Goal: Task Accomplishment & Management: Manage account settings

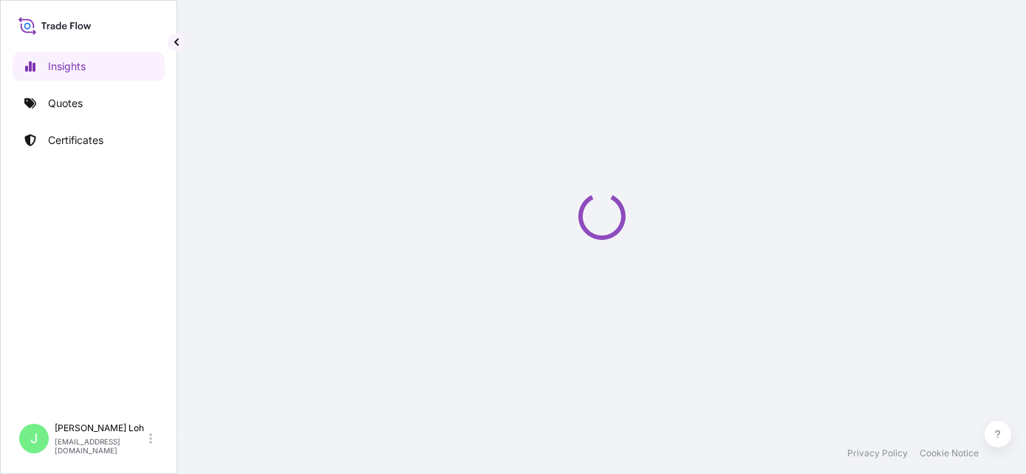
select select "2025"
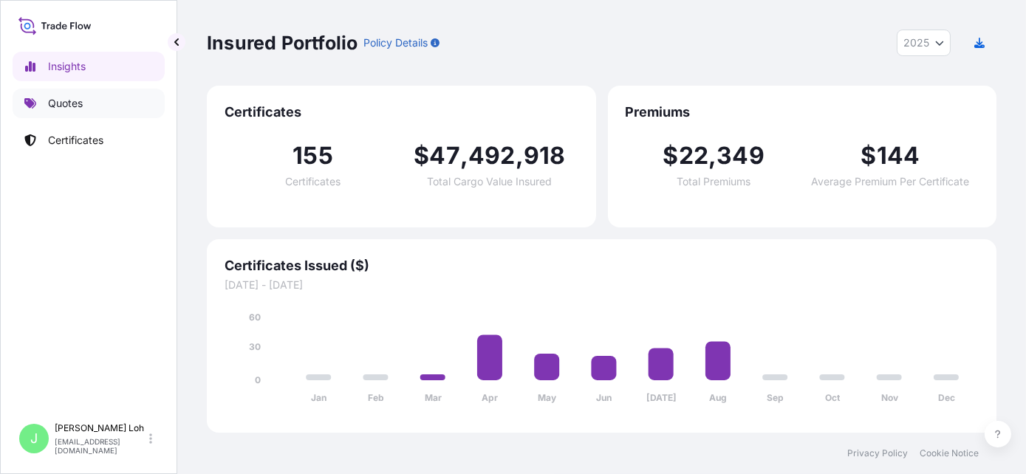
click at [70, 106] on p "Quotes" at bounding box center [65, 103] width 35 height 15
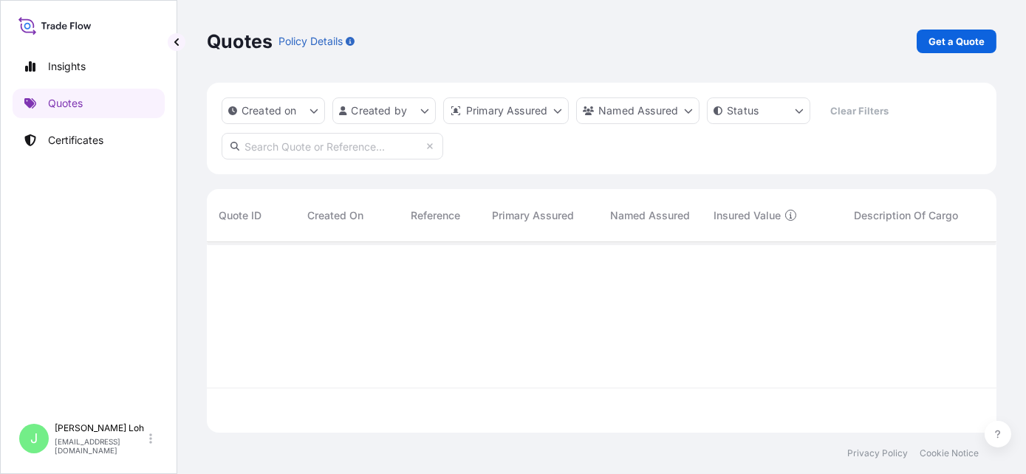
scroll to position [232, 778]
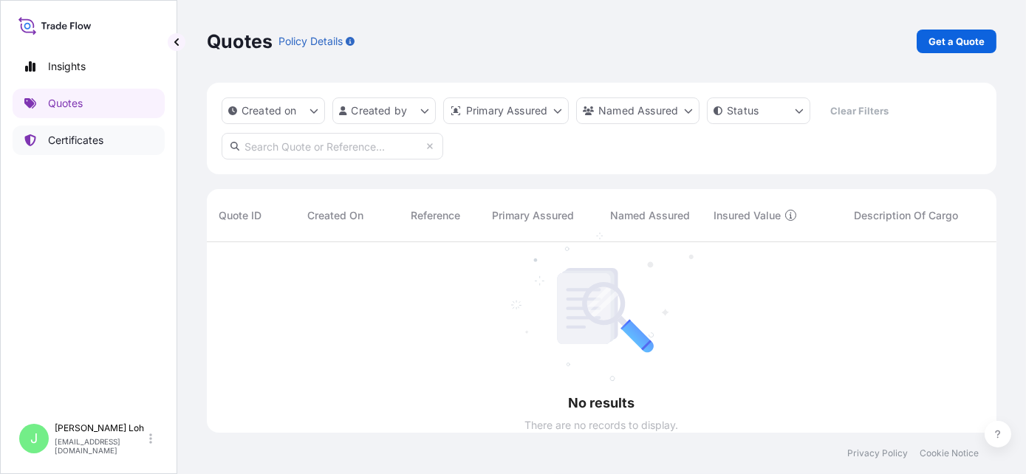
click at [88, 138] on p "Certificates" at bounding box center [75, 140] width 55 height 15
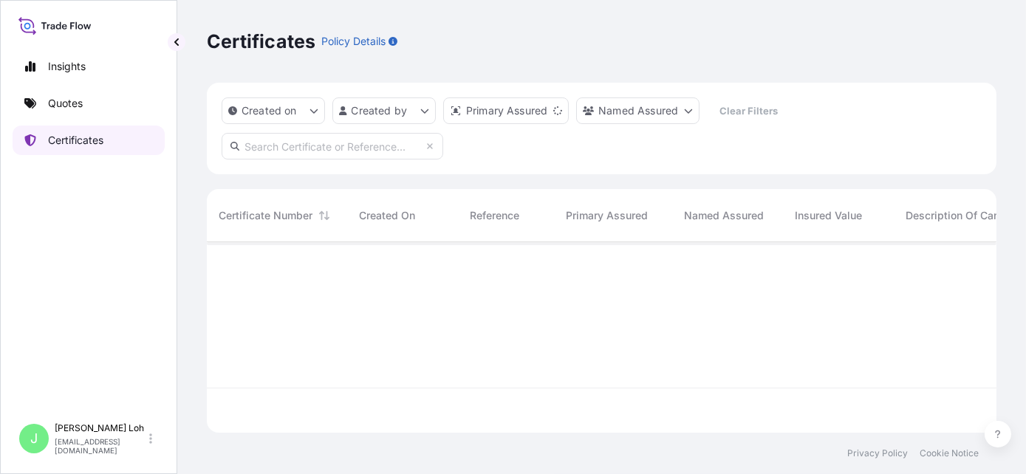
scroll to position [187, 778]
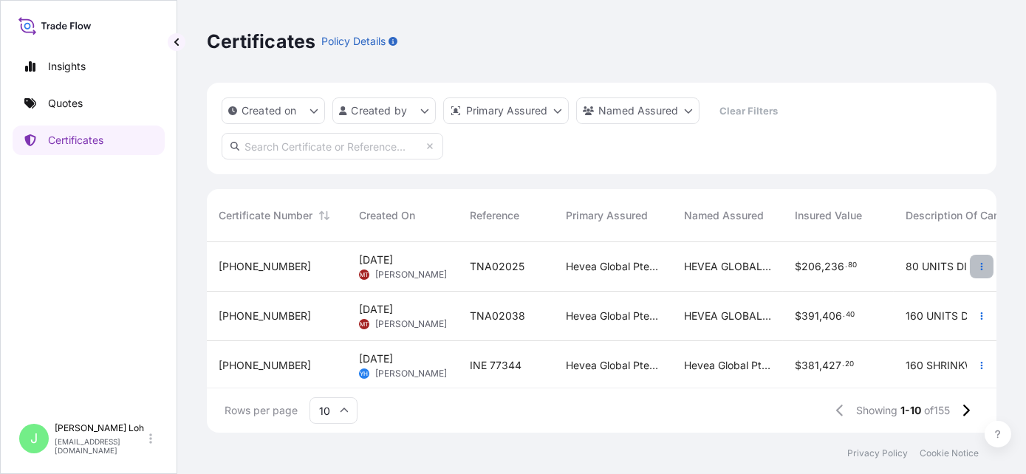
click at [978, 267] on icon "button" at bounding box center [982, 266] width 9 height 9
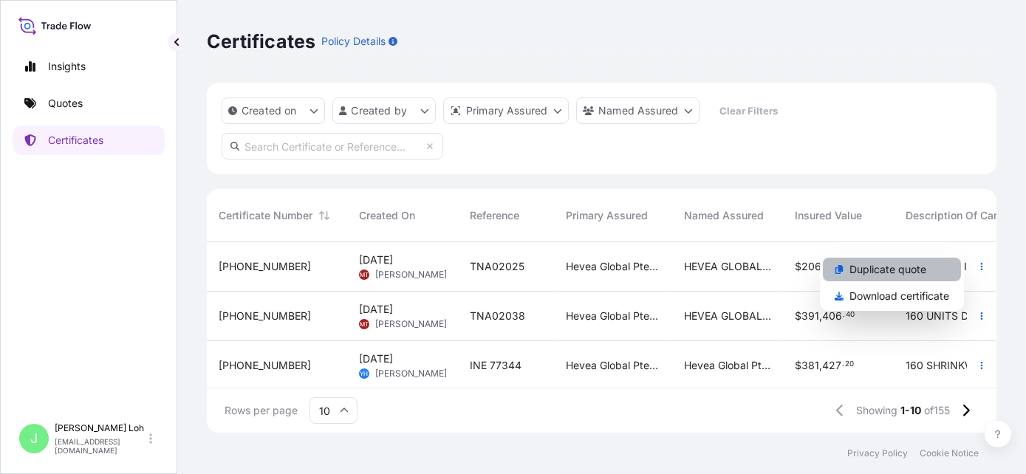
click at [913, 267] on p "Duplicate quote" at bounding box center [888, 269] width 77 height 15
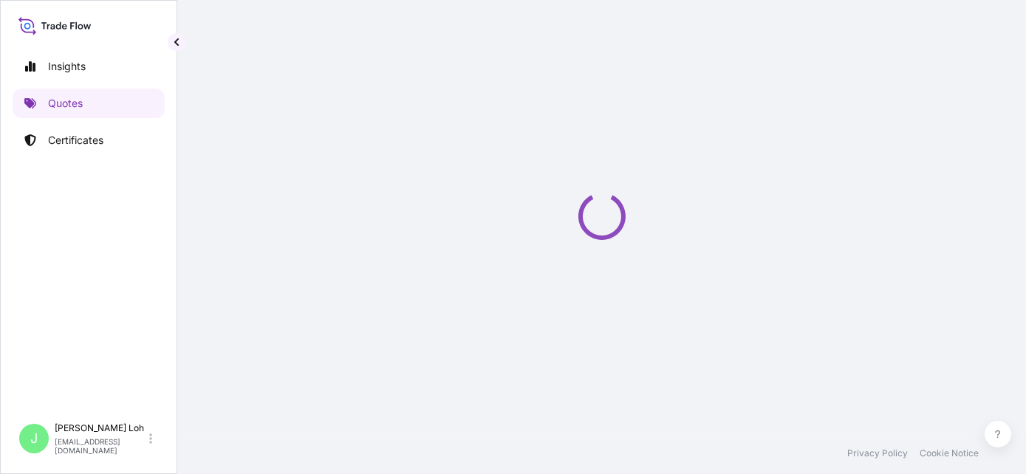
select select "Sea"
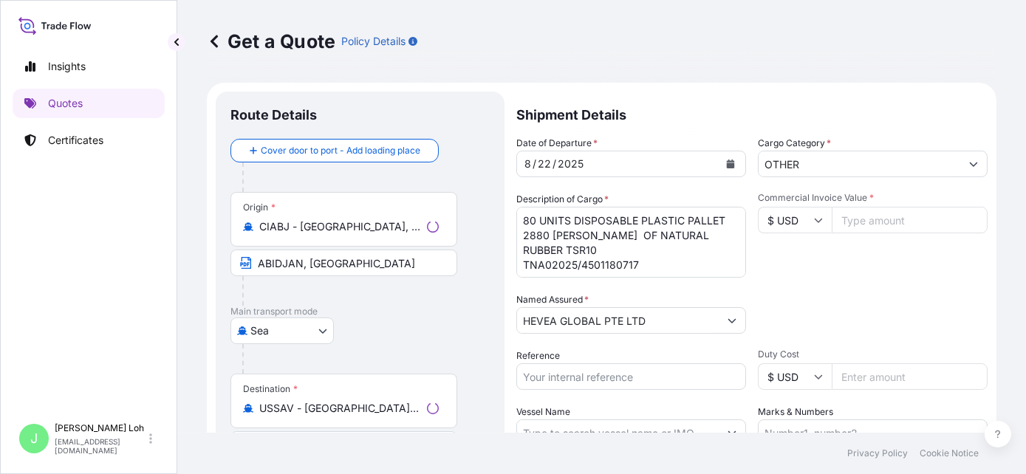
scroll to position [24, 0]
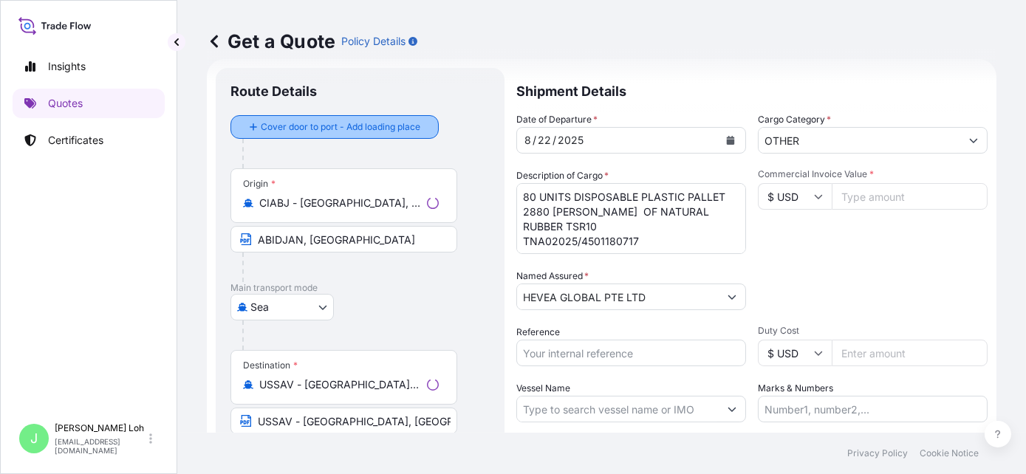
select select "31690"
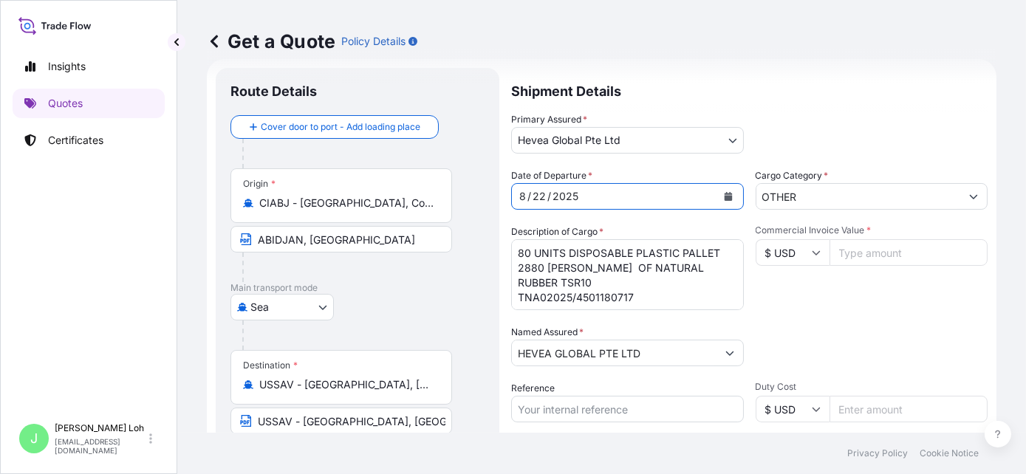
click at [724, 200] on icon "Calendar" at bounding box center [728, 196] width 8 height 9
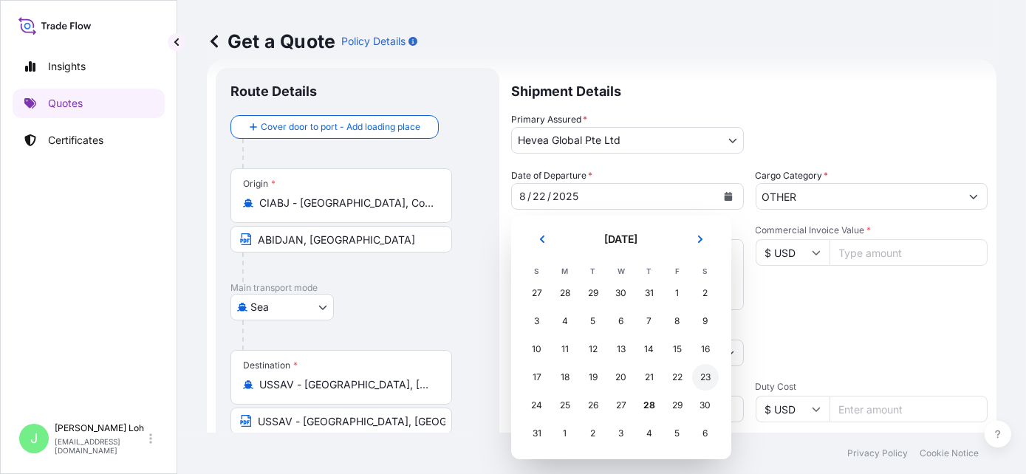
click at [712, 384] on div "23" at bounding box center [705, 377] width 27 height 27
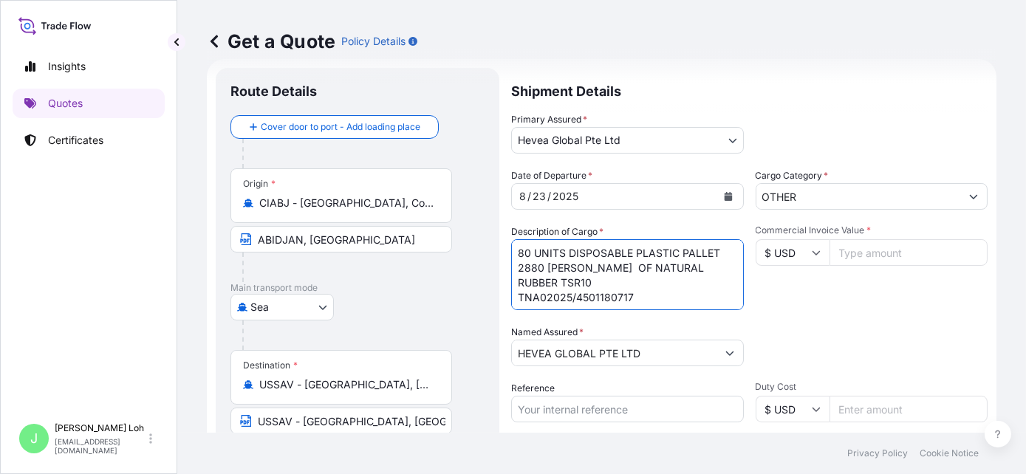
drag, startPoint x: 718, startPoint y: 250, endPoint x: 572, endPoint y: 248, distance: 146.3
click at [572, 249] on textarea "80 UNITS DISPOSABLE PLASTIC PALLET 2880 [PERSON_NAME] OF NATURAL RUBBER TSR10 T…" at bounding box center [627, 274] width 233 height 71
type textarea "80 SHRINKWRAPPED UNITS 2880 [PERSON_NAME] OF NATURAL RUBBER TSR10 TNA02025/4501…"
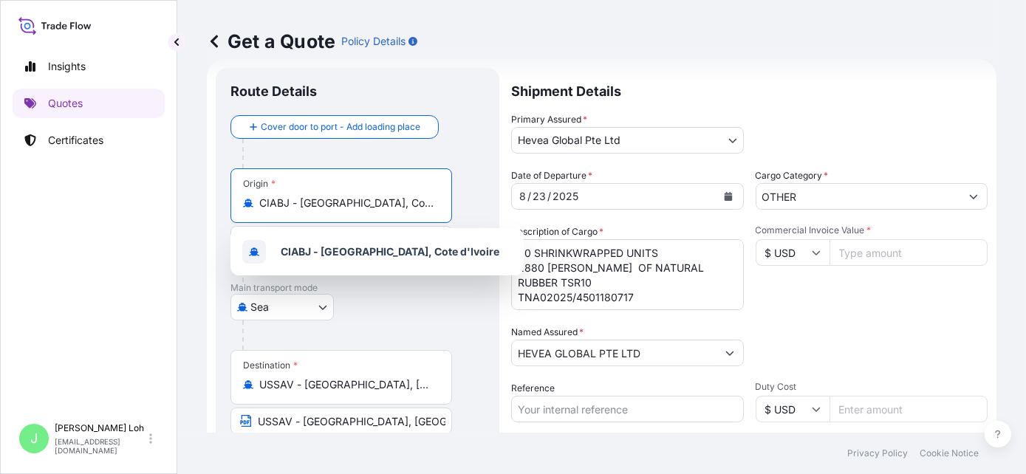
click at [412, 205] on input "CIABJ - [GEOGRAPHIC_DATA], Cote d'Ivoire" at bounding box center [346, 203] width 174 height 15
drag, startPoint x: 412, startPoint y: 205, endPoint x: 253, endPoint y: 203, distance: 158.9
click at [253, 203] on div "CIABJ - [GEOGRAPHIC_DATA], Cote d'Ivoire" at bounding box center [341, 203] width 197 height 15
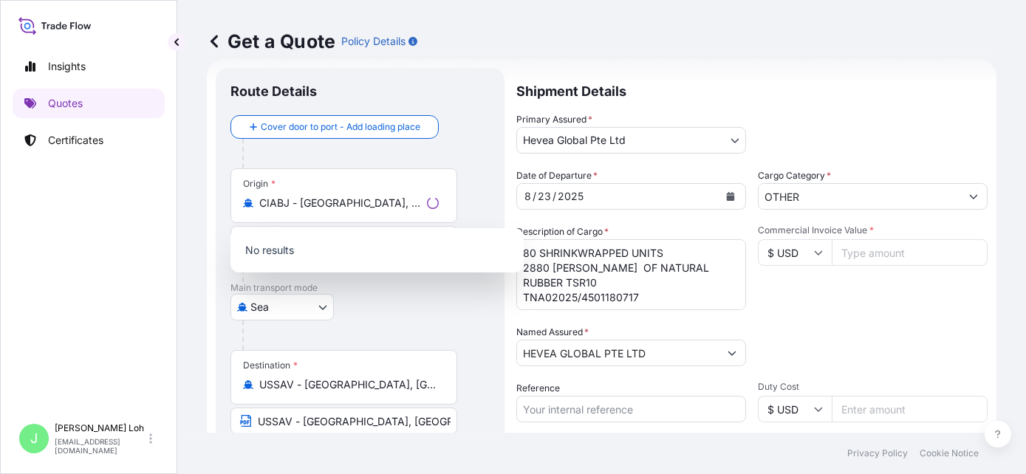
click at [253, 202] on div "CIABJ - [GEOGRAPHIC_DATA], Cote d'Ivoire" at bounding box center [344, 203] width 202 height 15
click at [259, 202] on input "CIABJ - [GEOGRAPHIC_DATA], Cote d'Ivoire" at bounding box center [340, 203] width 162 height 15
click at [265, 200] on input "CIABJ - [GEOGRAPHIC_DATA], Cote d'Ivoire" at bounding box center [340, 203] width 162 height 15
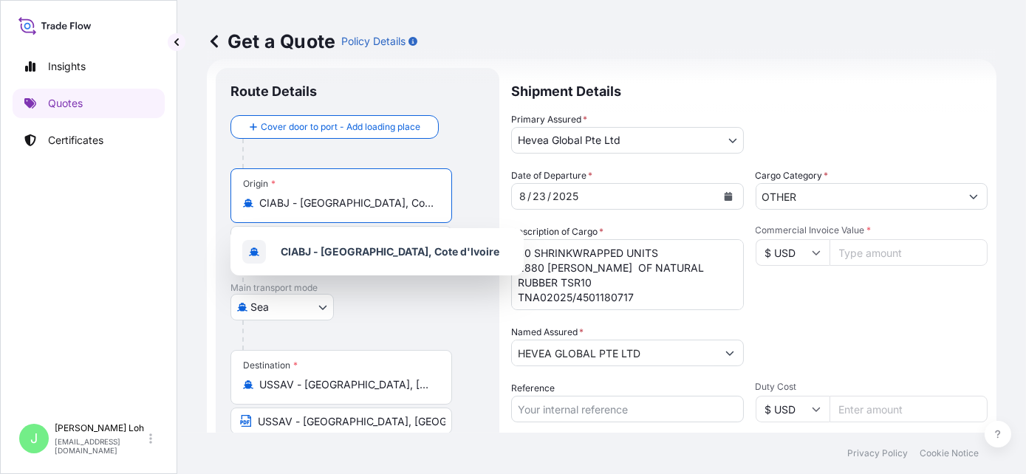
drag, startPoint x: 265, startPoint y: 200, endPoint x: 197, endPoint y: 199, distance: 67.2
click at [197, 199] on div "Get a Quote Policy Details Route Details Cover door to port - Add loading place…" at bounding box center [601, 216] width 849 height 433
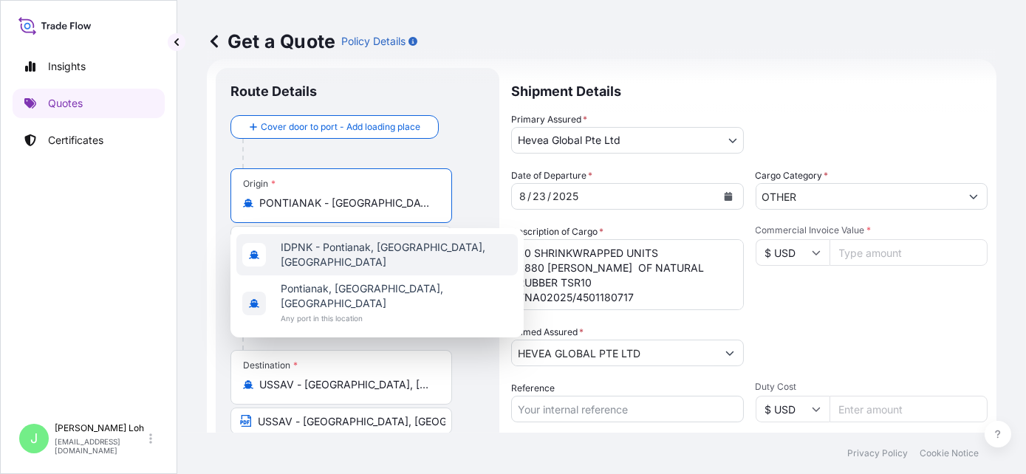
click at [385, 253] on span "IDPNK - Pontianak, [GEOGRAPHIC_DATA], [GEOGRAPHIC_DATA]" at bounding box center [396, 255] width 231 height 30
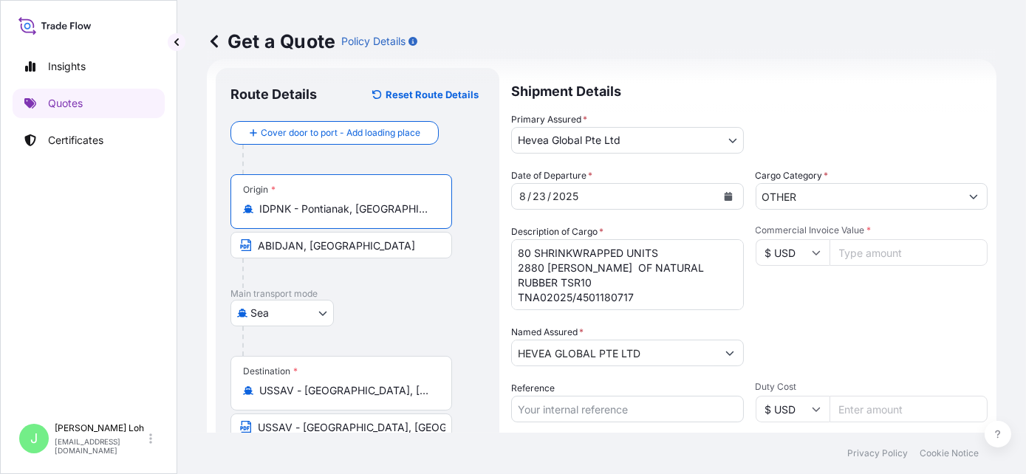
click at [406, 208] on input "IDPNK - Pontianak, [GEOGRAPHIC_DATA], [GEOGRAPHIC_DATA]" at bounding box center [346, 209] width 174 height 15
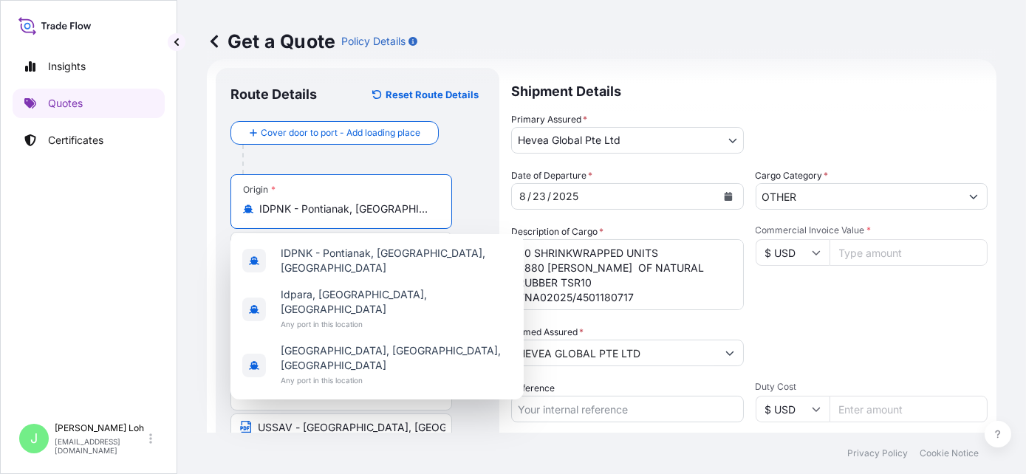
type input "IDPNK - Pontianak, [GEOGRAPHIC_DATA], [GEOGRAPHIC_DATA]"
click at [527, 207] on div "[DATE]" at bounding box center [614, 196] width 205 height 27
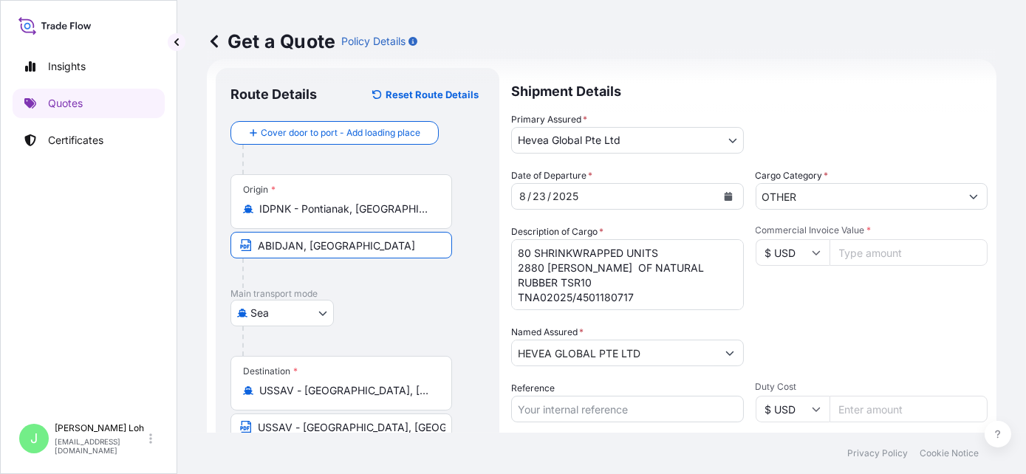
click at [409, 242] on input "ABIDJAN, [GEOGRAPHIC_DATA]" at bounding box center [342, 245] width 222 height 27
drag, startPoint x: 405, startPoint y: 245, endPoint x: 281, endPoint y: 243, distance: 124.2
click at [251, 246] on input "ABIDJAN, [GEOGRAPHIC_DATA]" at bounding box center [342, 245] width 222 height 27
click at [344, 245] on input "Text to appear on certificate" at bounding box center [342, 245] width 222 height 27
type input "PONTIANAK, [GEOGRAPHIC_DATA]"
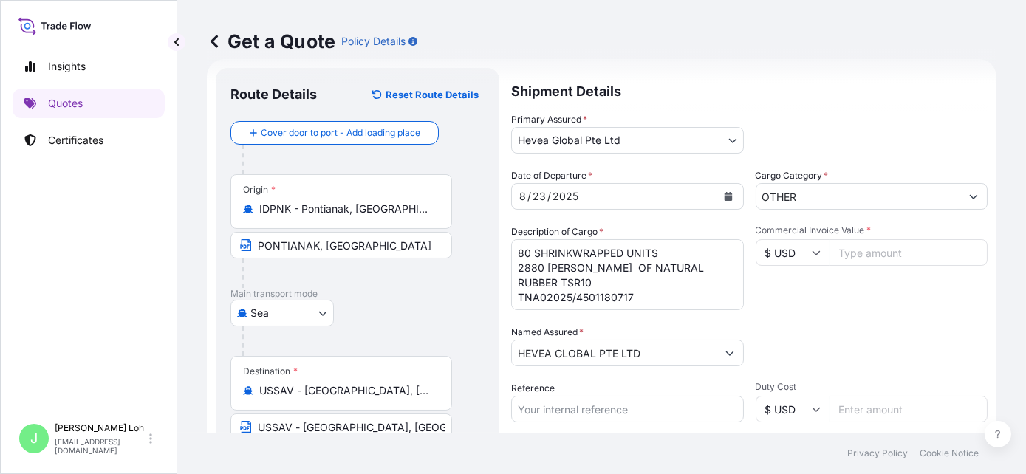
click at [382, 273] on div at bounding box center [347, 274] width 210 height 30
click at [423, 389] on input "USSAV - [GEOGRAPHIC_DATA], [GEOGRAPHIC_DATA]" at bounding box center [346, 390] width 174 height 15
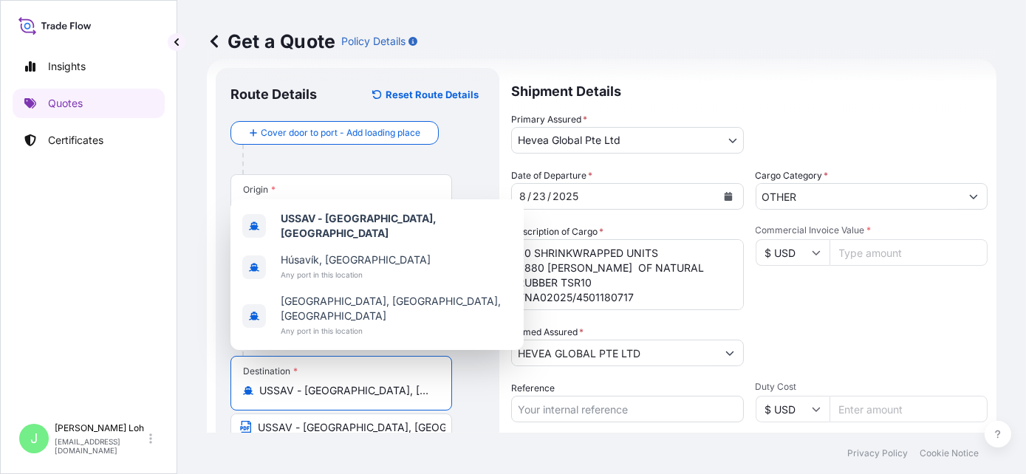
drag, startPoint x: 429, startPoint y: 388, endPoint x: 257, endPoint y: 389, distance: 171.4
click at [257, 389] on div "USSAV - [GEOGRAPHIC_DATA], [GEOGRAPHIC_DATA]" at bounding box center [341, 390] width 197 height 15
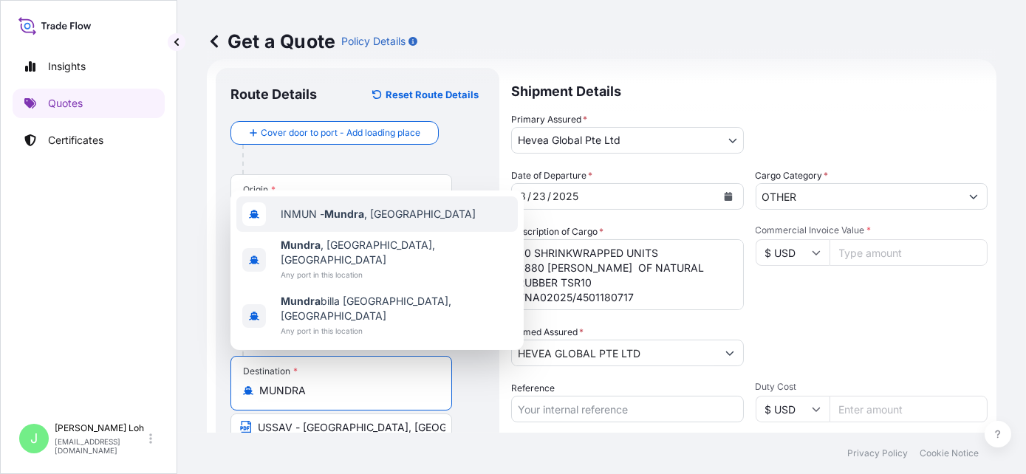
click at [392, 222] on span "INMUN - [GEOGRAPHIC_DATA] , [GEOGRAPHIC_DATA]" at bounding box center [378, 214] width 195 height 15
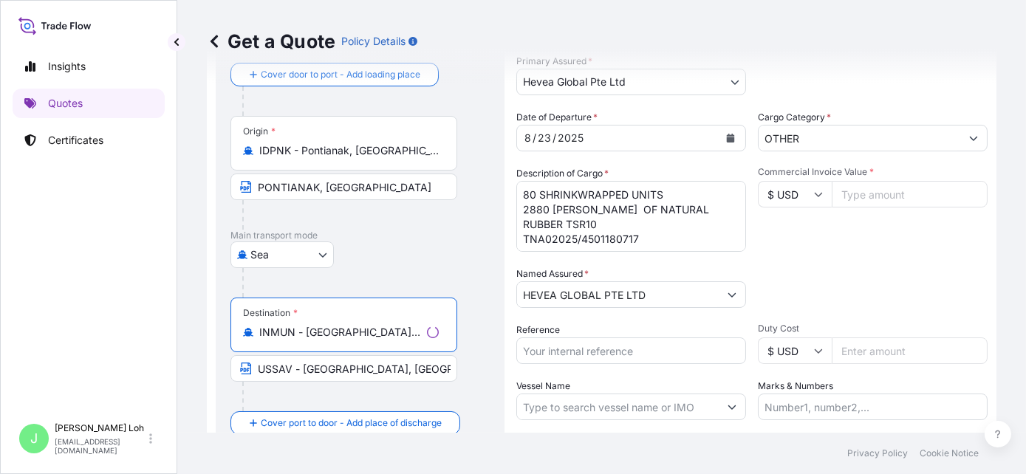
scroll to position [97, 0]
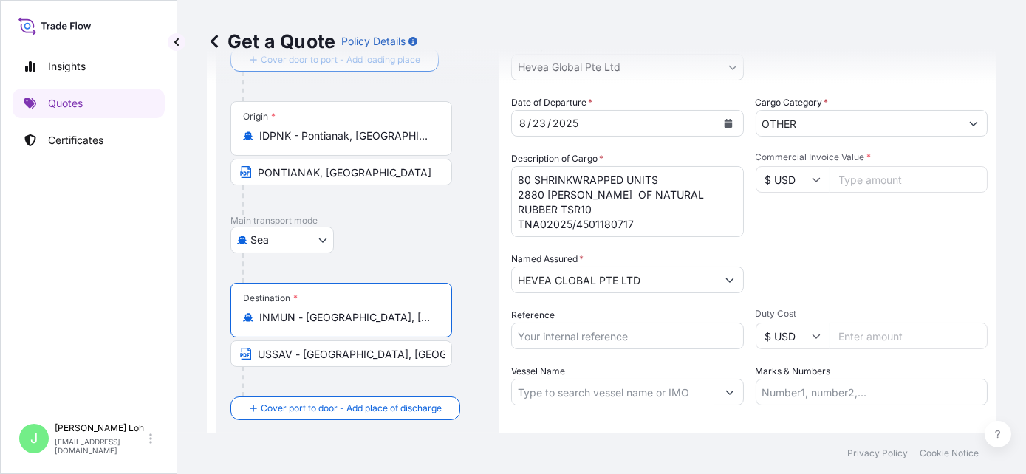
type input "INMUN - [GEOGRAPHIC_DATA], [GEOGRAPHIC_DATA]"
drag, startPoint x: 431, startPoint y: 353, endPoint x: 260, endPoint y: 351, distance: 170.7
click at [260, 351] on input "USSAV - [GEOGRAPHIC_DATA], [GEOGRAPHIC_DATA]" at bounding box center [342, 354] width 222 height 27
type input "[GEOGRAPHIC_DATA], [GEOGRAPHIC_DATA]"
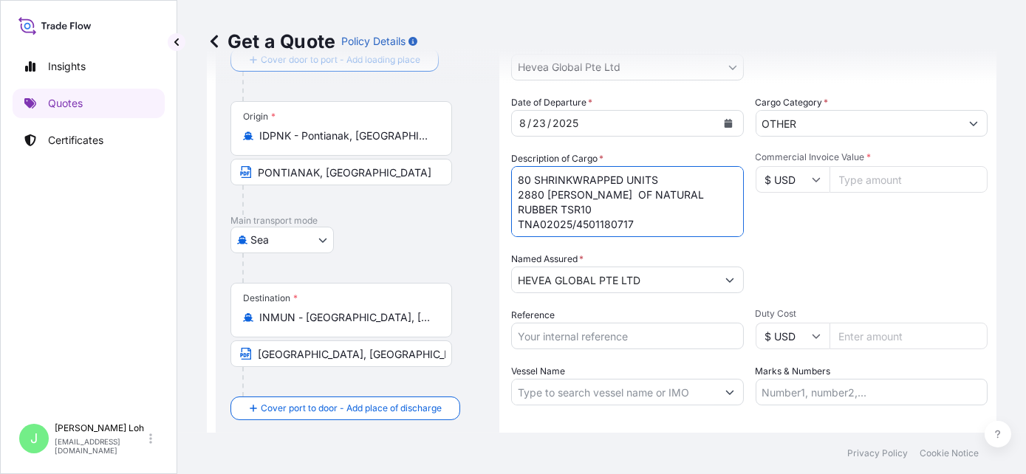
click at [674, 202] on textarea "80 UNITS DISPOSABLE PLASTIC PALLET 2880 [PERSON_NAME] OF NATURAL RUBBER TSR10 T…" at bounding box center [627, 201] width 233 height 71
click at [689, 222] on textarea "80 UNITS DISPOSABLE PLASTIC PALLET 2880 [PERSON_NAME] OF NATURAL RUBBER TSR10 T…" at bounding box center [627, 201] width 233 height 71
drag, startPoint x: 604, startPoint y: 194, endPoint x: 514, endPoint y: 197, distance: 90.2
click at [514, 197] on textarea "80 UNITS DISPOSABLE PLASTIC PALLET 2880 [PERSON_NAME] OF NATURAL RUBBER TSR10 T…" at bounding box center [627, 201] width 233 height 71
drag, startPoint x: 621, startPoint y: 191, endPoint x: 724, endPoint y: 193, distance: 102.7
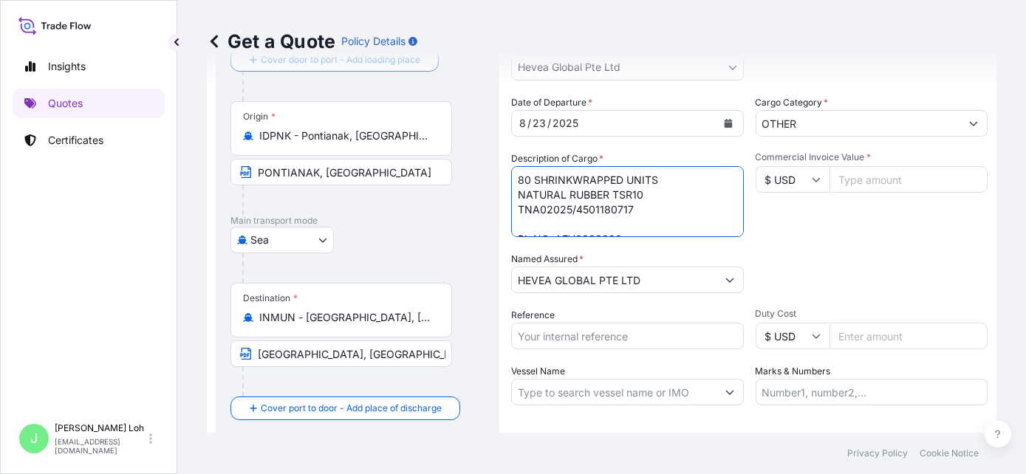
click at [621, 191] on textarea "80 UNITS DISPOSABLE PLASTIC PALLET 2880 [PERSON_NAME] OF NATURAL RUBBER TSR10 T…" at bounding box center [627, 201] width 233 height 71
click at [646, 213] on textarea "80 UNITS DISPOSABLE PLASTIC PALLET 2880 [PERSON_NAME] OF NATURAL RUBBER TSR10 T…" at bounding box center [627, 201] width 233 height 71
drag, startPoint x: 646, startPoint y: 207, endPoint x: 477, endPoint y: 207, distance: 169.2
click at [477, 207] on form "Route Details Reset Route Details Cover door to port - Add loading place Place …" at bounding box center [602, 255] width 790 height 539
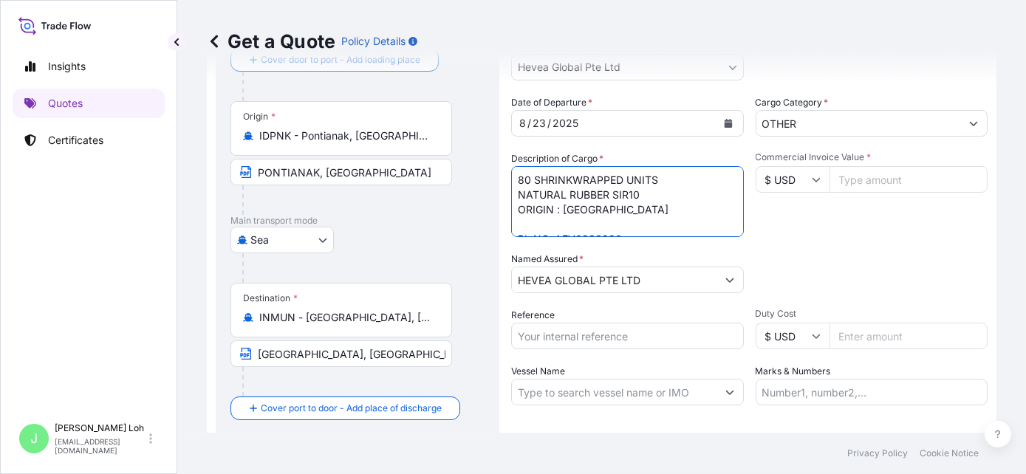
click at [542, 217] on textarea "80 UNITS DISPOSABLE PLASTIC PALLET 2880 [PERSON_NAME] OF NATURAL RUBBER TSR10 T…" at bounding box center [627, 201] width 233 height 71
drag, startPoint x: 554, startPoint y: 208, endPoint x: 610, endPoint y: 208, distance: 55.4
click at [560, 208] on textarea "80 UNITS DISPOSABLE PLASTIC PALLET 2880 [PERSON_NAME] OF NATURAL RUBBER TSR10 T…" at bounding box center [627, 201] width 233 height 71
click at [635, 188] on textarea "80 UNITS DISPOSABLE PLASTIC PALLET 2880 [PERSON_NAME] OF NATURAL RUBBER TSR10 T…" at bounding box center [627, 201] width 233 height 71
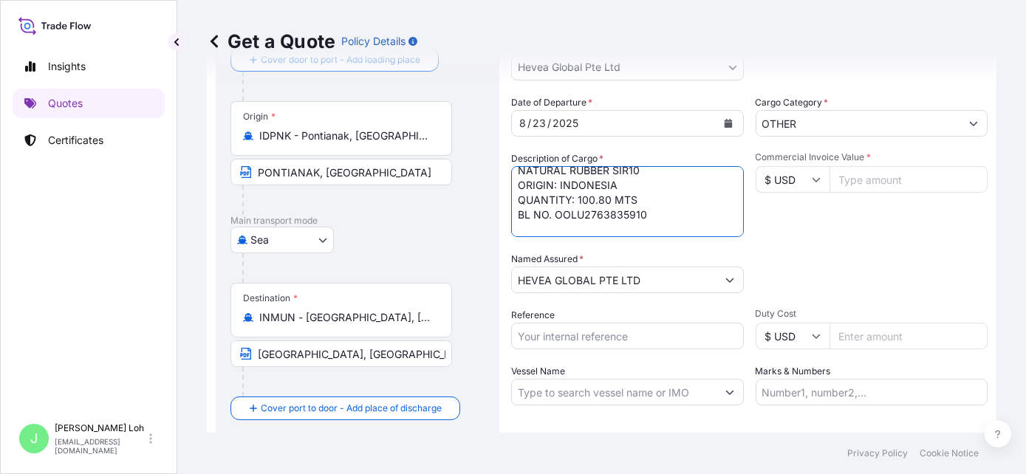
drag, startPoint x: 576, startPoint y: 222, endPoint x: 600, endPoint y: 220, distance: 23.7
click at [584, 222] on textarea "80 UNITS DISPOSABLE PLASTIC PALLET 2880 [PERSON_NAME] OF NATURAL RUBBER TSR10 T…" at bounding box center [627, 201] width 233 height 71
click at [660, 195] on textarea "80 UNITS DISPOSABLE PLASTIC PALLET 2880 [PERSON_NAME] OF NATURAL RUBBER TSR10 T…" at bounding box center [627, 201] width 233 height 71
click at [669, 209] on textarea "80 UNITS DISPOSABLE PLASTIC PALLET 2880 [PERSON_NAME] OF NATURAL RUBBER TSR10 T…" at bounding box center [627, 201] width 233 height 71
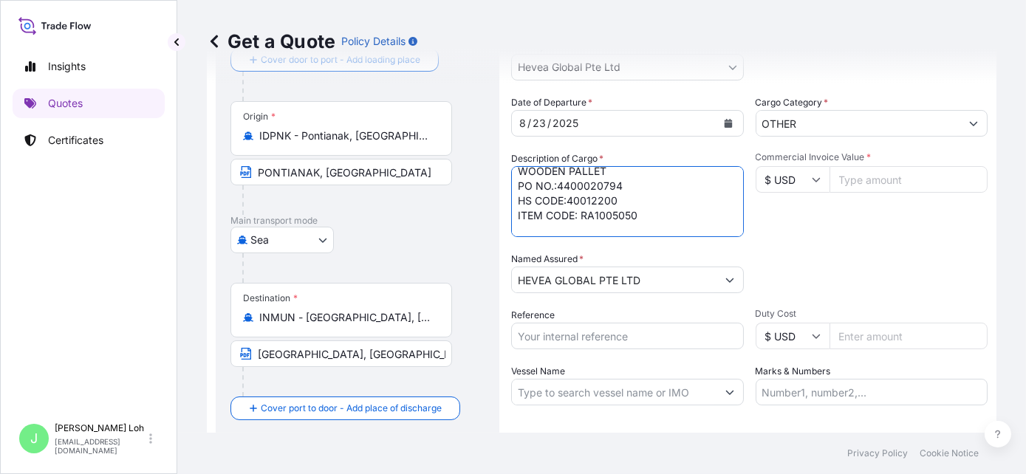
type textarea "80 SHRINKWRAPPED UNITS NATURAL RUBBER SIR10 ORIGIN: INDONESIA QUANTITY: 100.80 …"
click at [898, 183] on input "Commercial Invoice Value *" at bounding box center [909, 179] width 159 height 27
click at [849, 175] on input "172368.00" at bounding box center [909, 179] width 159 height 27
type input "172368.00"
click at [845, 243] on div "Date of Departure * [DATE] Cargo Category * OTHER Description of Cargo * 80 UNI…" at bounding box center [749, 250] width 477 height 310
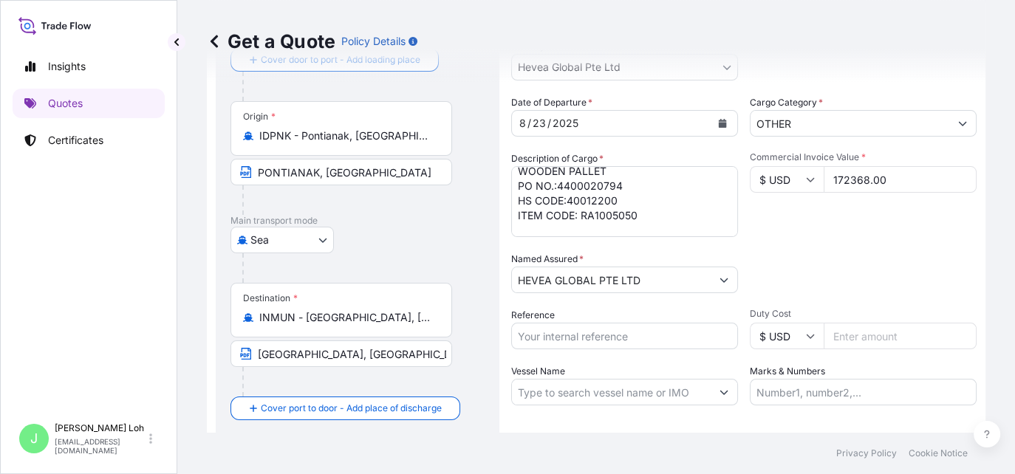
click at [695, 278] on input "HEVEA GLOBAL PTE LTD" at bounding box center [611, 280] width 199 height 27
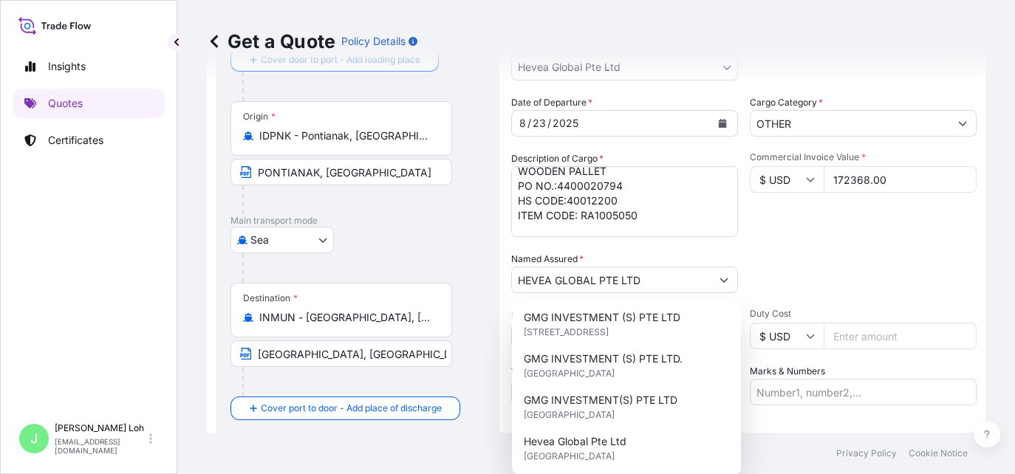
click at [822, 270] on div "Packing Category Type to search a container mode Please select a primary mode o…" at bounding box center [863, 272] width 227 height 41
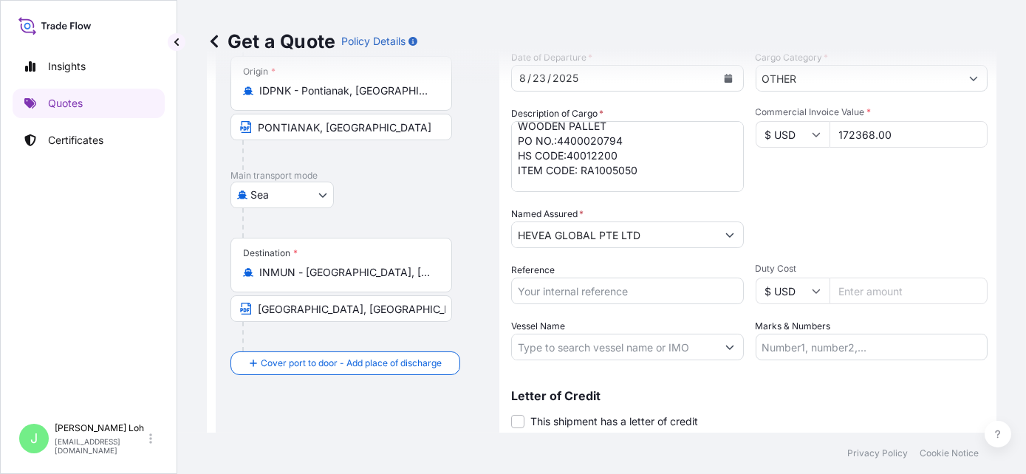
scroll to position [146, 0]
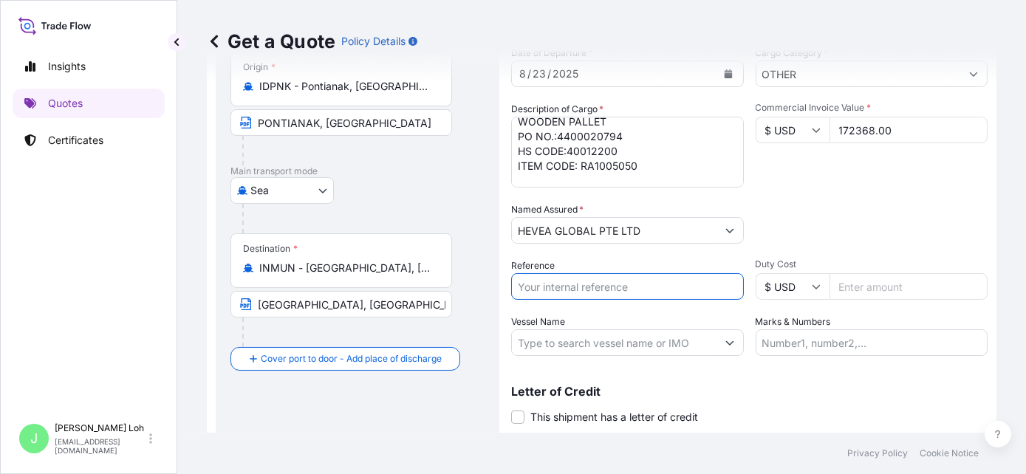
click at [655, 289] on input "Reference" at bounding box center [627, 286] width 233 height 27
type input "BKT 4400020794"
click at [896, 330] on input "Marks & Numbers" at bounding box center [872, 343] width 233 height 27
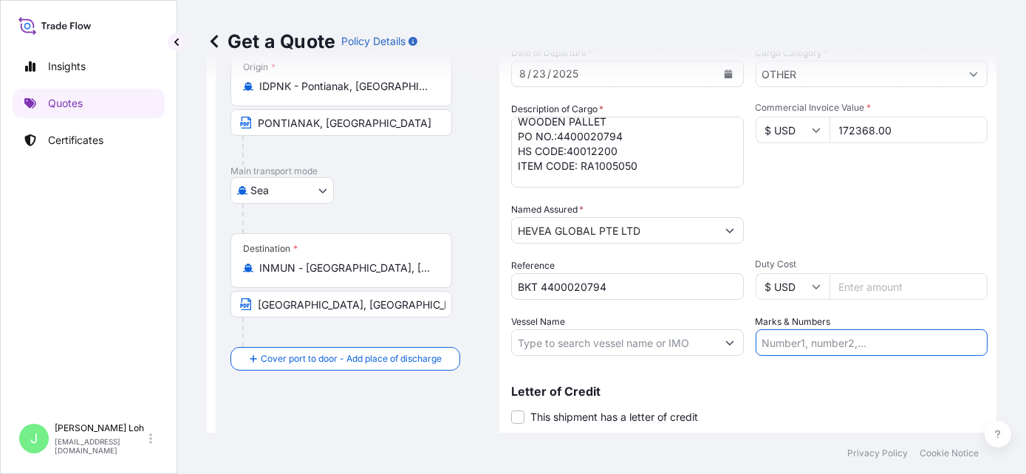
click at [908, 437] on button "Get a Quote" at bounding box center [948, 452] width 80 height 30
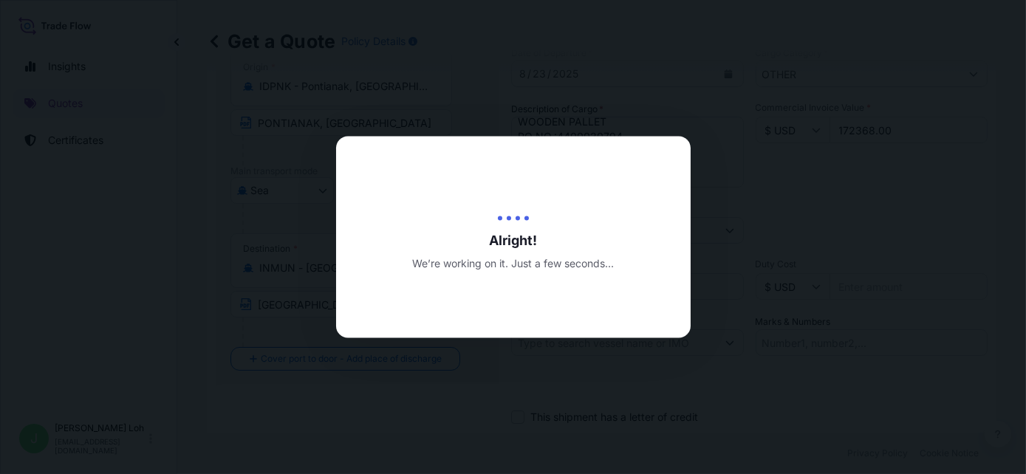
type input "[DATE]"
select select "Sea"
select select "31690"
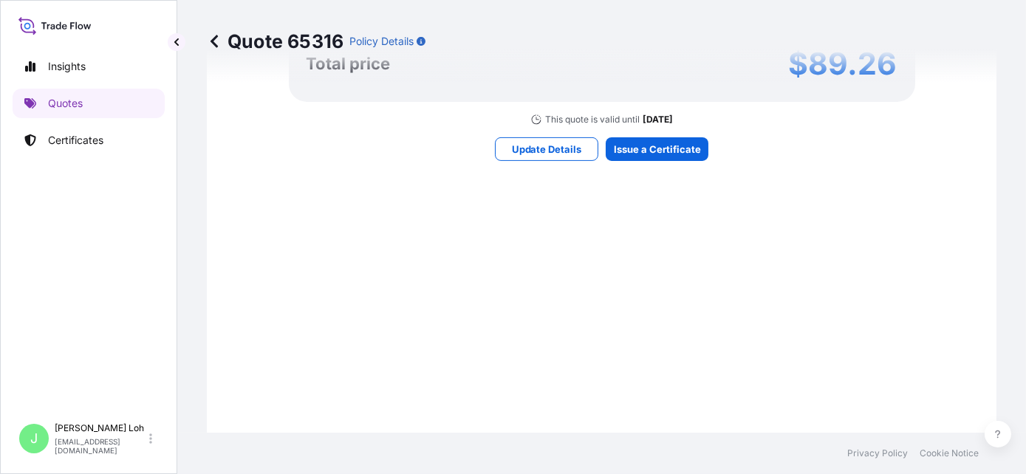
scroll to position [1087, 0]
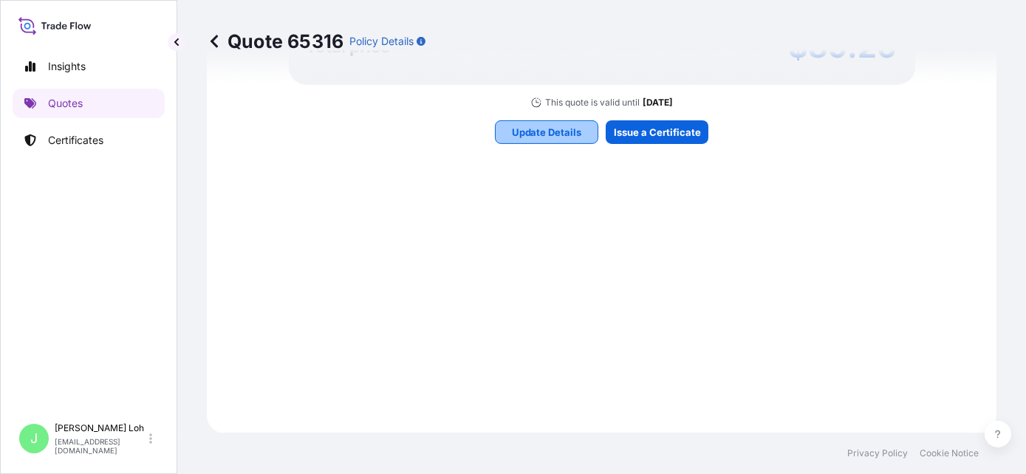
click at [512, 132] on p "Update Details" at bounding box center [547, 132] width 70 height 15
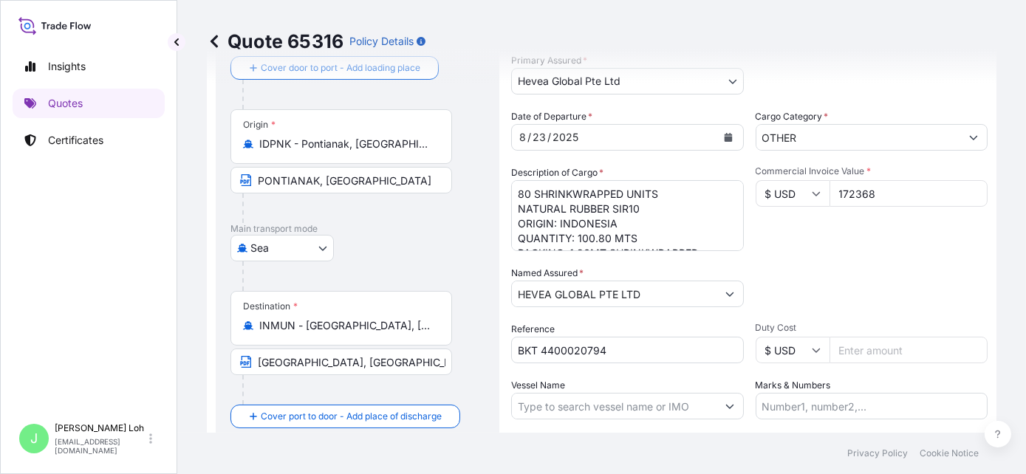
scroll to position [24, 0]
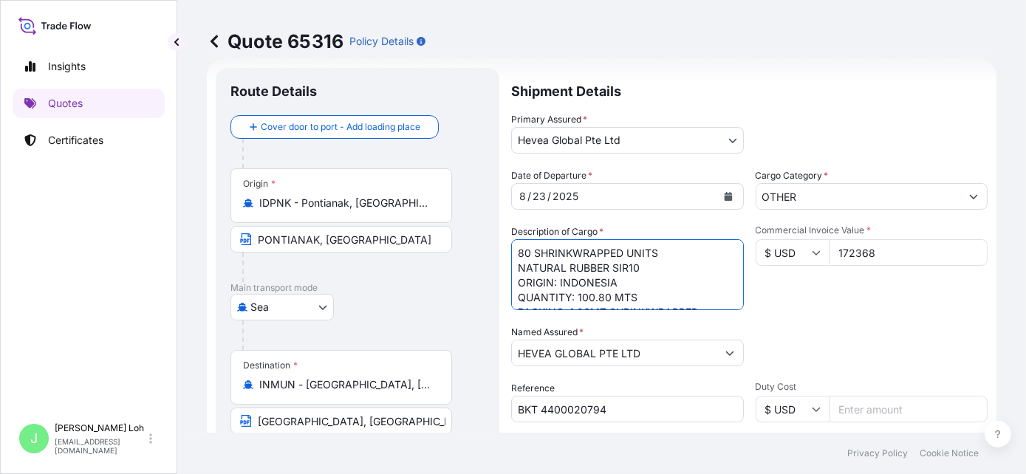
click at [678, 273] on textarea "80 SHRINKWRAPPED UNITS NATURAL RUBBER SIR10 ORIGIN: INDONESIA QUANTITY: 100.80 …" at bounding box center [627, 274] width 233 height 71
drag, startPoint x: 628, startPoint y: 271, endPoint x: 659, endPoint y: 263, distance: 32.1
click at [628, 271] on textarea "80 SHRINKWRAPPED UNITS NATURAL RUBBER SIR10 ORIGIN: INDONESIA QUANTITY: 100.80 …" at bounding box center [627, 274] width 233 height 71
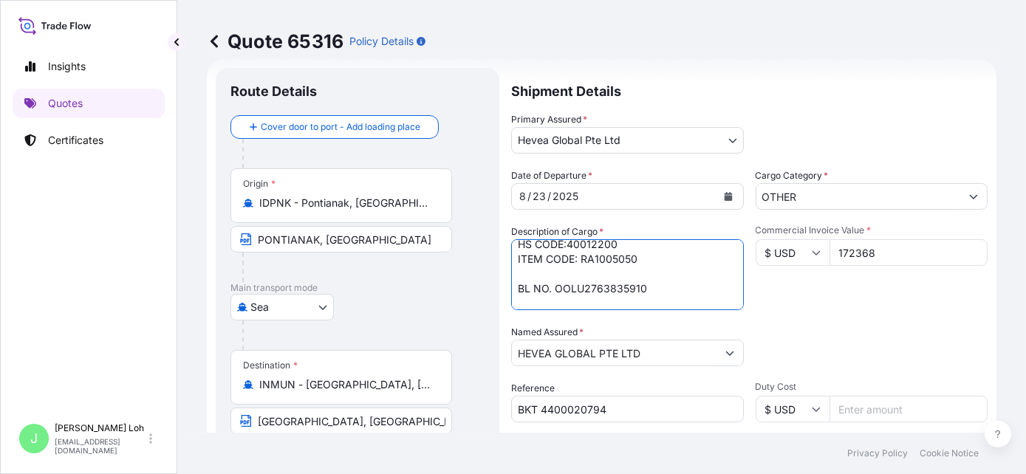
click at [708, 285] on textarea "80 SHRINKWRAPPED UNITS NATURAL RUBBER SIR10 ORIGIN: INDONESIA QUANTITY: 100.80 …" at bounding box center [627, 274] width 233 height 71
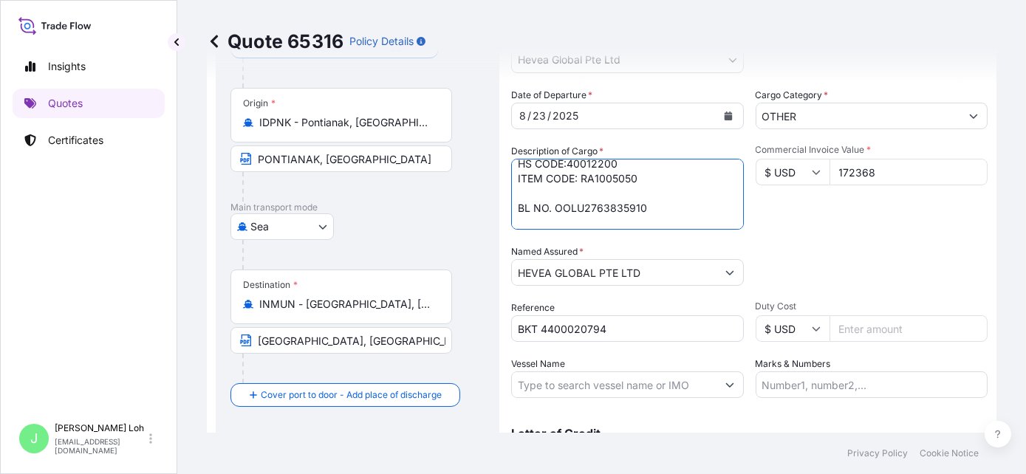
scroll to position [122, 0]
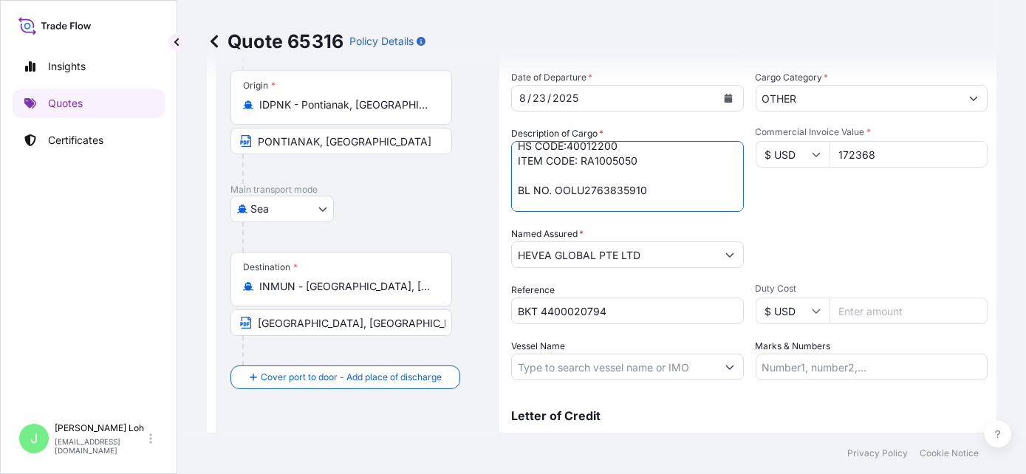
type textarea "80 SHRINKWRAPPED UNITS NATURAL RUBBER SIR 10 ORIGIN: INDONESIA QUANTITY: 100.80…"
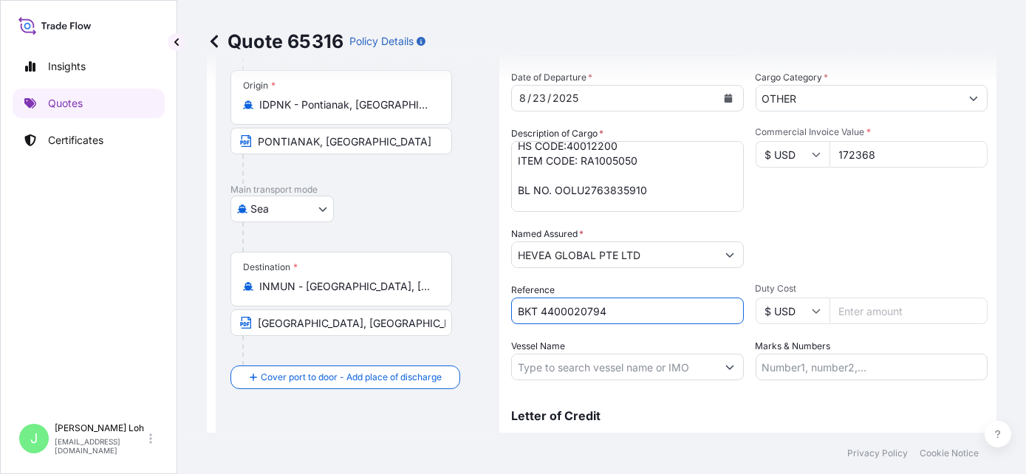
click at [638, 309] on input "BKT 4400020794" at bounding box center [627, 311] width 233 height 27
click at [638, 308] on input "BKT 4400020794" at bounding box center [627, 311] width 233 height 27
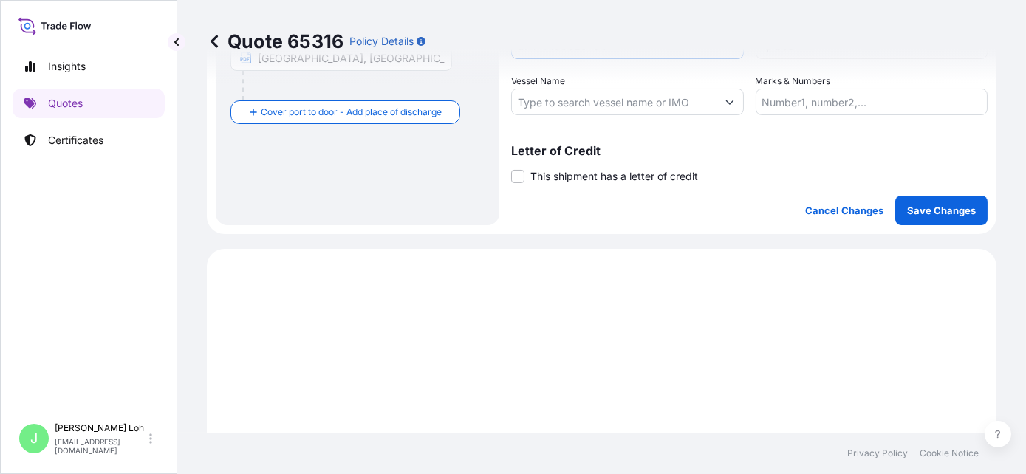
scroll to position [392, 0]
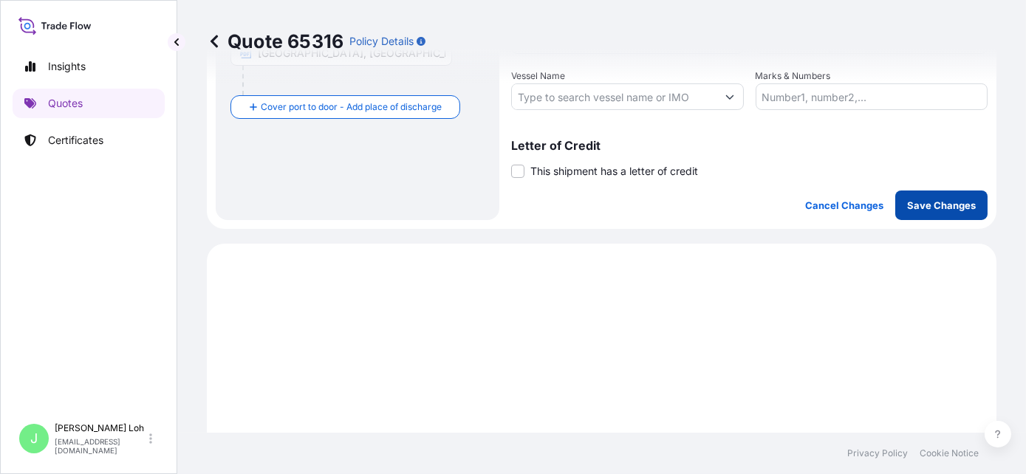
click at [934, 204] on p "Save Changes" at bounding box center [941, 205] width 69 height 15
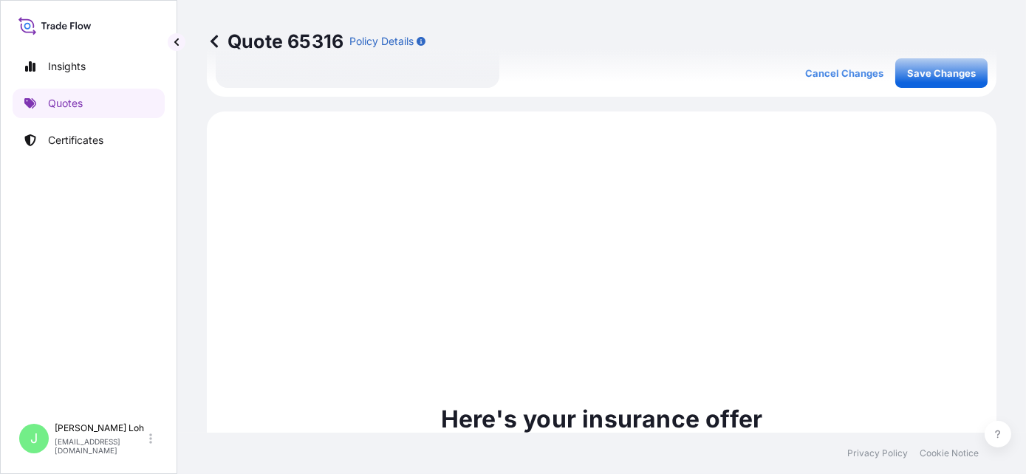
scroll to position [562, 0]
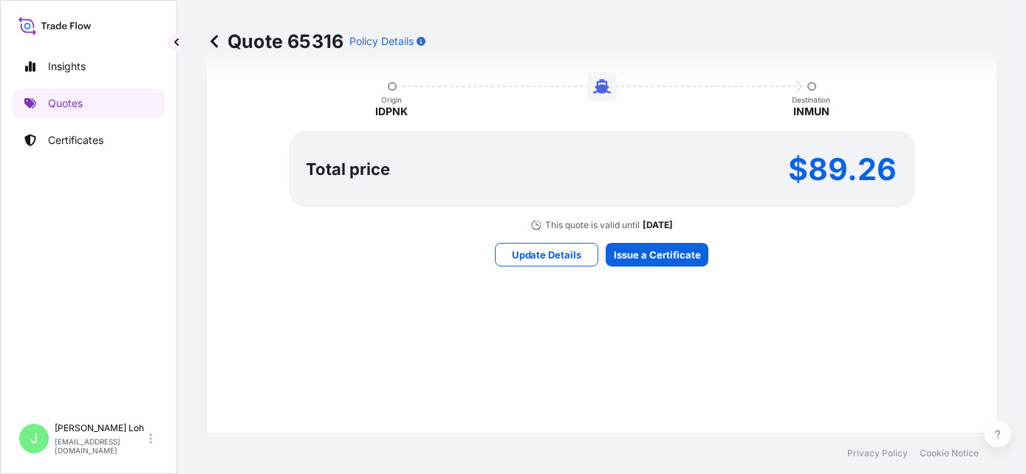
select select "Sea"
select select "31690"
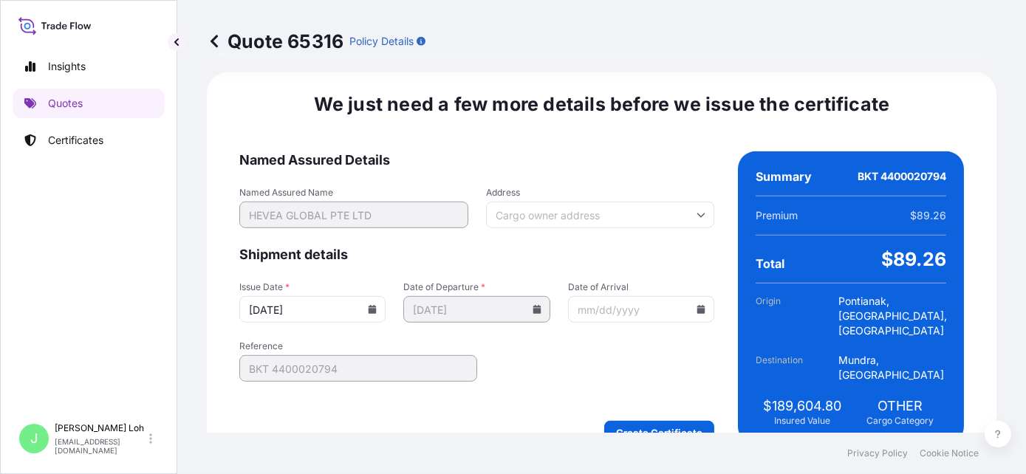
scroll to position [1874, 0]
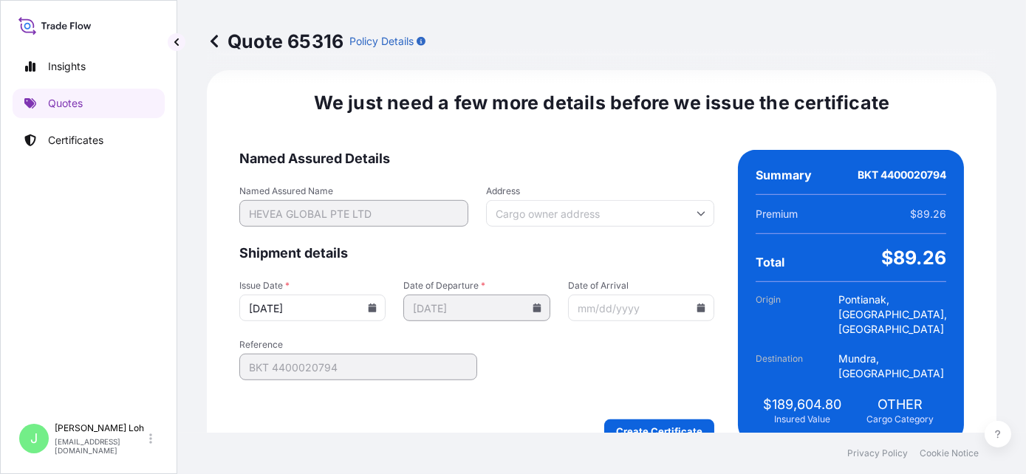
click at [371, 304] on icon at bounding box center [373, 308] width 8 height 9
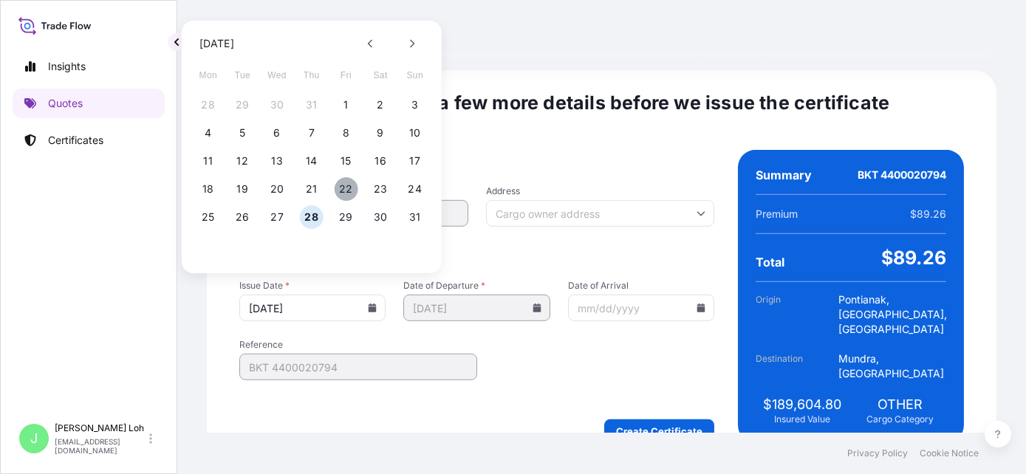
click at [351, 191] on button "22" at bounding box center [346, 189] width 24 height 24
type input "[DATE]"
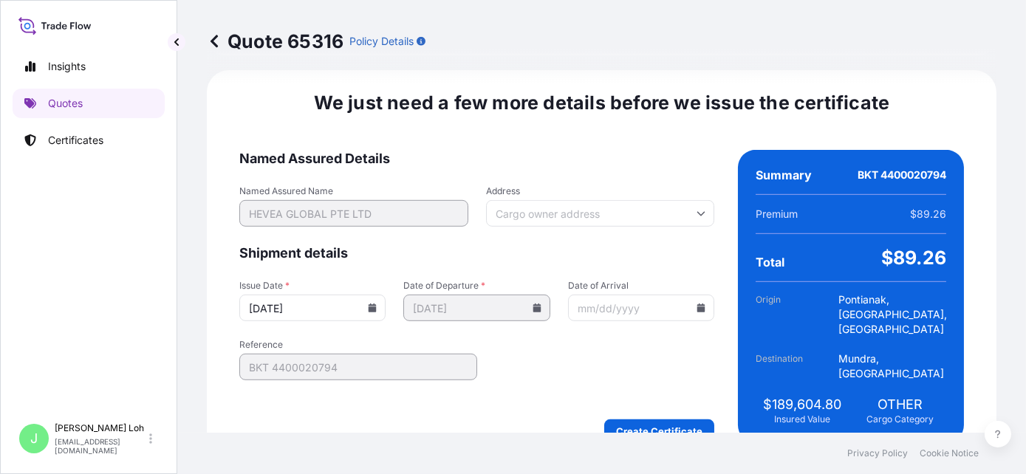
click at [504, 322] on form "Named Assured Details Named Assured Name HEVEA GLOBAL PTE LTD Address Shipment …" at bounding box center [476, 296] width 475 height 293
click at [645, 322] on form "Named Assured Details Named Assured Name HEVEA GLOBAL PTE LTD Address Shipment …" at bounding box center [476, 296] width 475 height 293
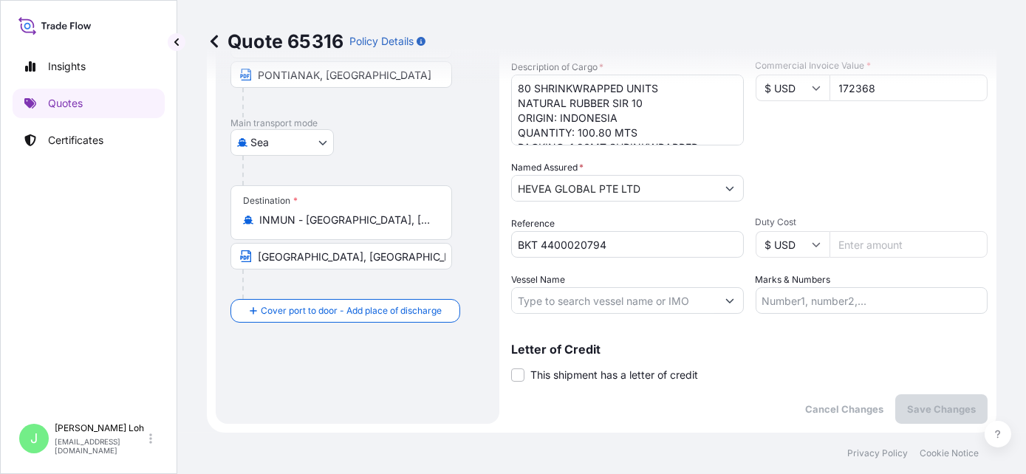
scroll to position [174, 0]
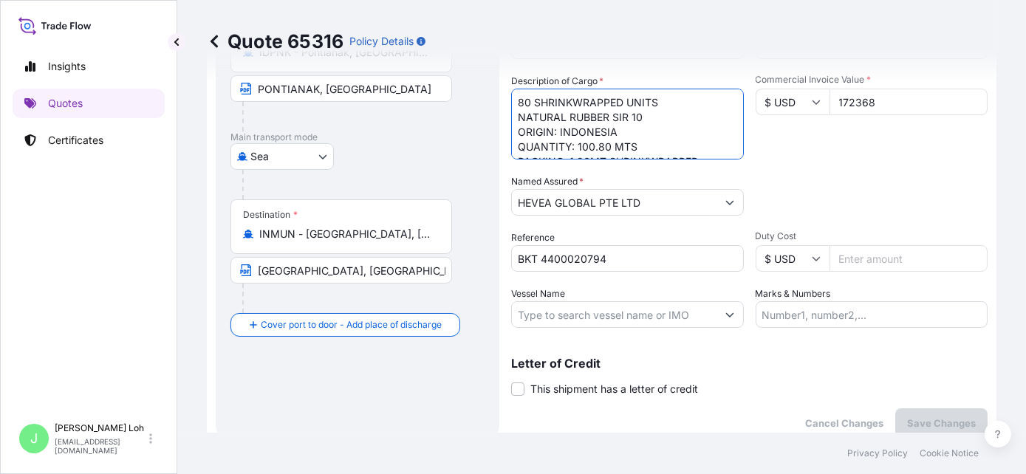
click at [696, 144] on textarea "80 SHRINKWRAPPED UNITS NATURAL RUBBER SIR 10 ORIGIN: INDONESIA QUANTITY: 100.80…" at bounding box center [627, 124] width 233 height 71
click at [661, 144] on textarea "80 SHRINKWRAPPED UNITS NATURAL RUBBER SIR 10 ORIGIN: INDONESIA QUANTITY: 100.80…" at bounding box center [627, 124] width 233 height 71
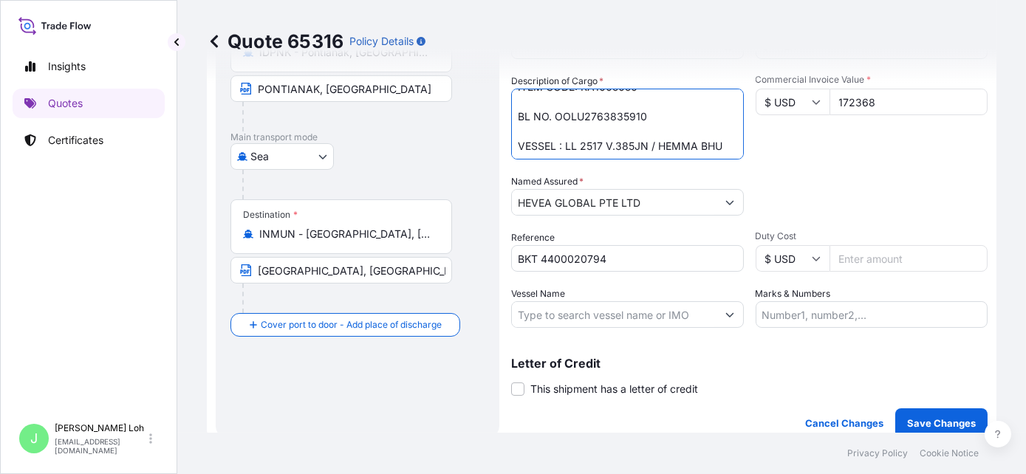
scroll to position [142, 0]
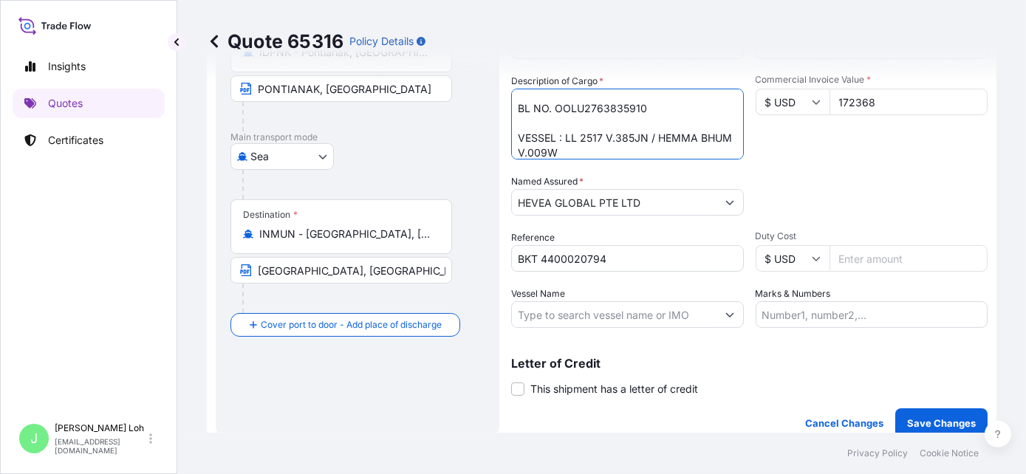
drag, startPoint x: 657, startPoint y: 137, endPoint x: 778, endPoint y: 116, distance: 123.1
click at [657, 137] on textarea "80 SHRINKWRAPPED UNITS NATURAL RUBBER SIR 10 ORIGIN: INDONESIA QUANTITY: 100.80…" at bounding box center [627, 124] width 233 height 71
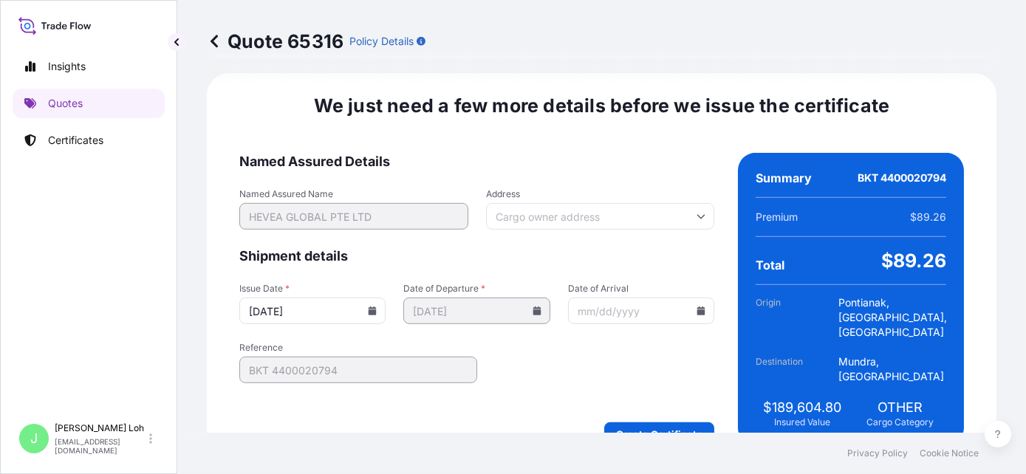
scroll to position [1874, 0]
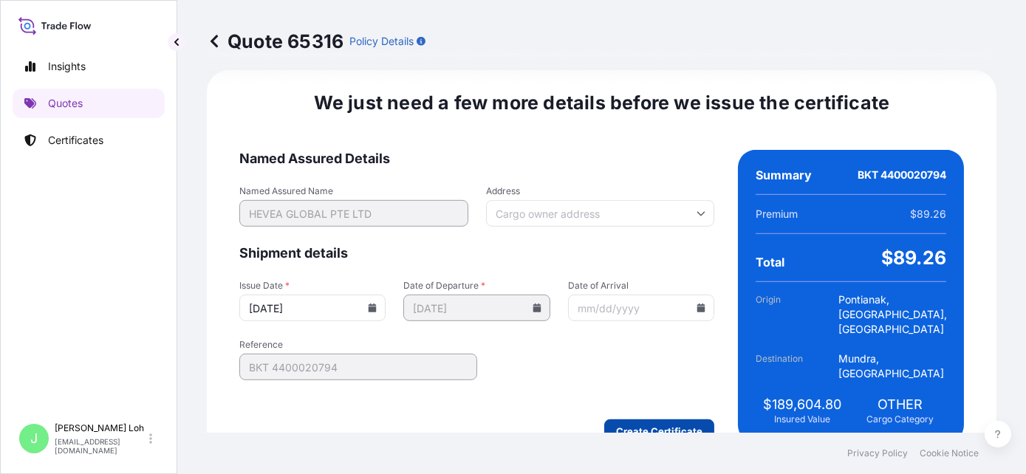
type textarea "80 SHRINKWRAPPED UNITS NATURAL RUBBER SIR 10 ORIGIN: INDONESIA QUANTITY: 100.80…"
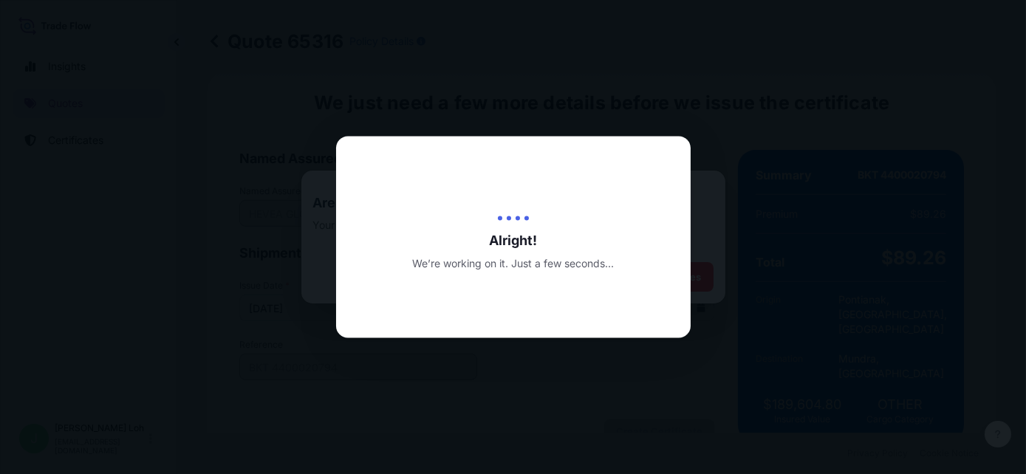
click at [125, 157] on div at bounding box center [513, 237] width 1026 height 474
click at [118, 214] on div at bounding box center [513, 237] width 1026 height 474
click at [228, 236] on div at bounding box center [513, 237] width 1026 height 474
click at [140, 116] on div at bounding box center [513, 237] width 1026 height 474
click at [856, 108] on div at bounding box center [513, 237] width 1026 height 474
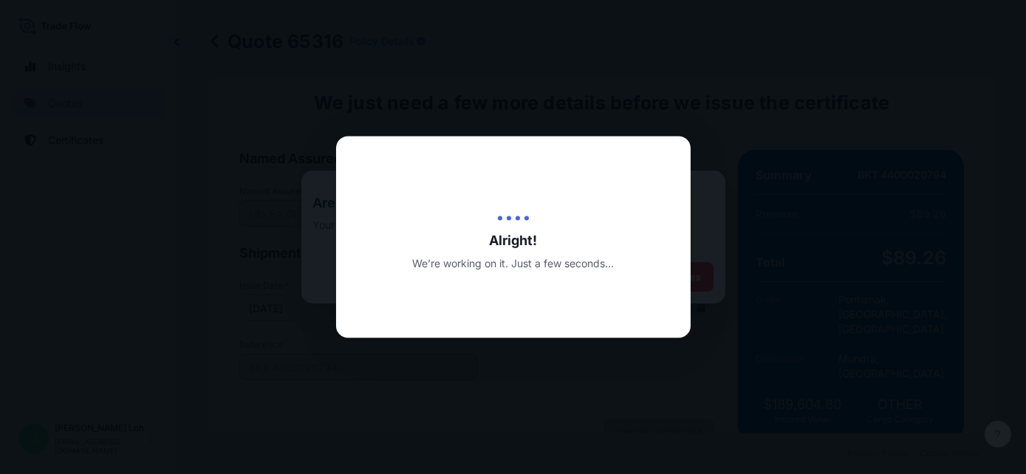
click at [470, 284] on div "Alright! We’re working on it. Just a few seconds..." at bounding box center [513, 238] width 355 height 202
click at [295, 241] on div at bounding box center [513, 237] width 1026 height 474
click at [462, 214] on div "Alright! We’re working on it. Just a few seconds..." at bounding box center [513, 237] width 355 height 69
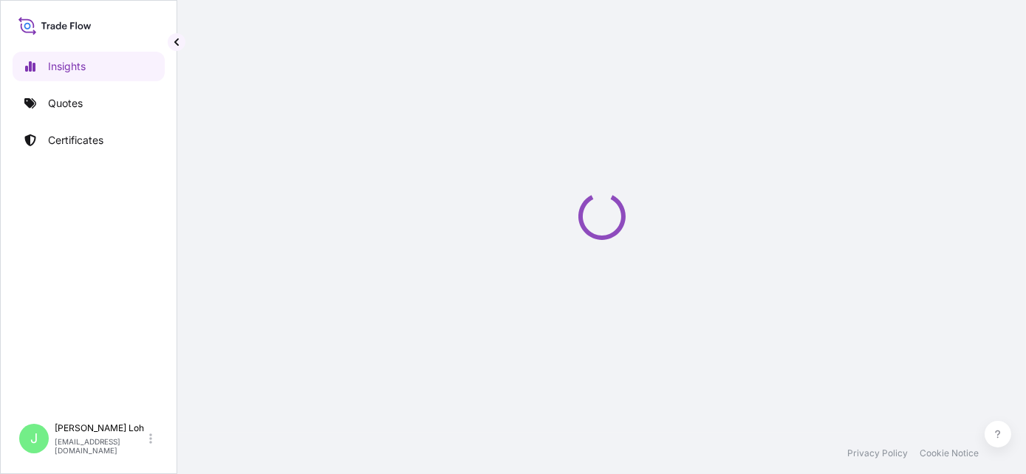
select select "2025"
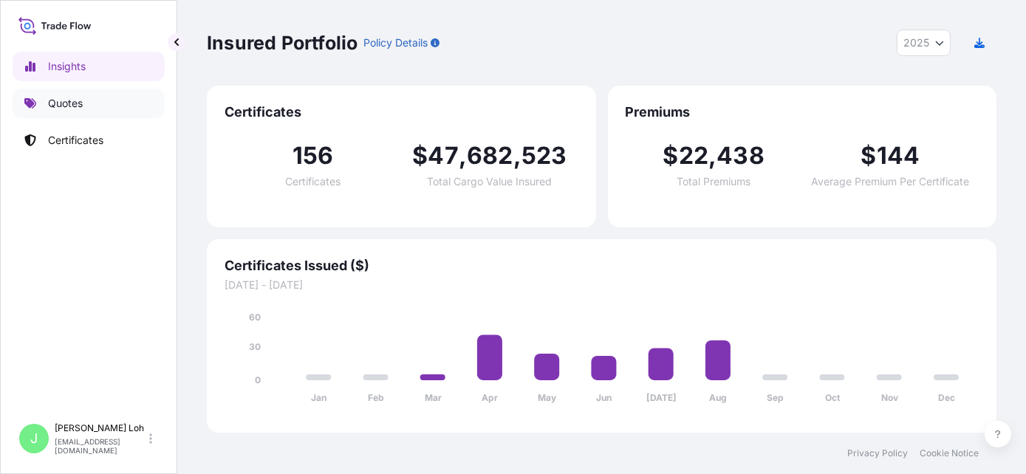
click at [69, 100] on p "Quotes" at bounding box center [65, 103] width 35 height 15
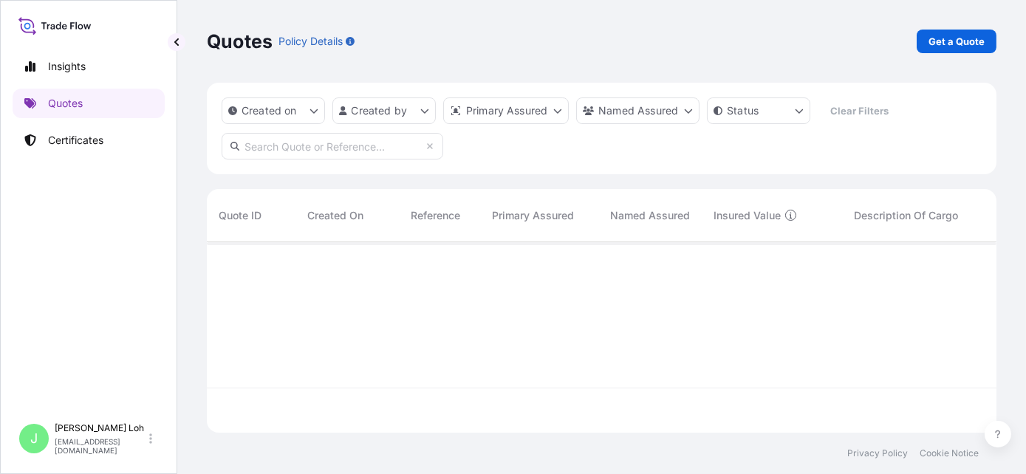
scroll to position [232, 778]
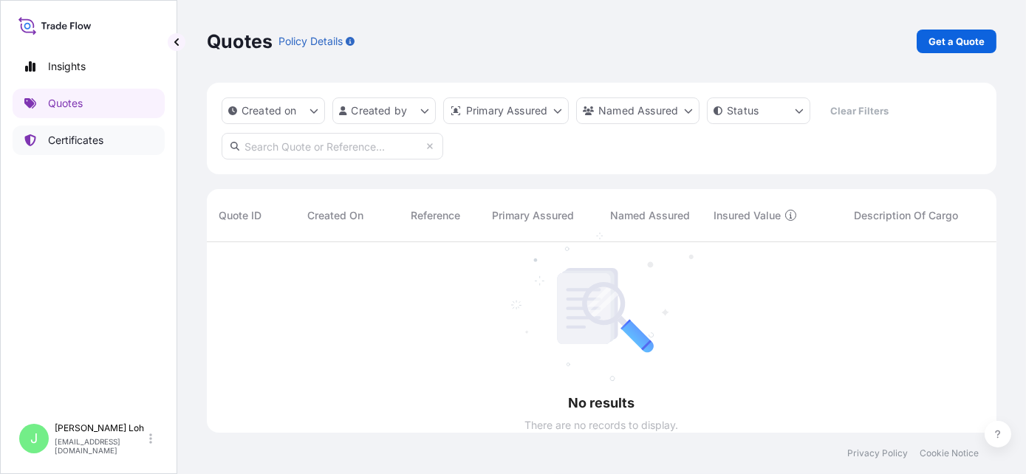
click at [105, 143] on link "Certificates" at bounding box center [89, 141] width 152 height 30
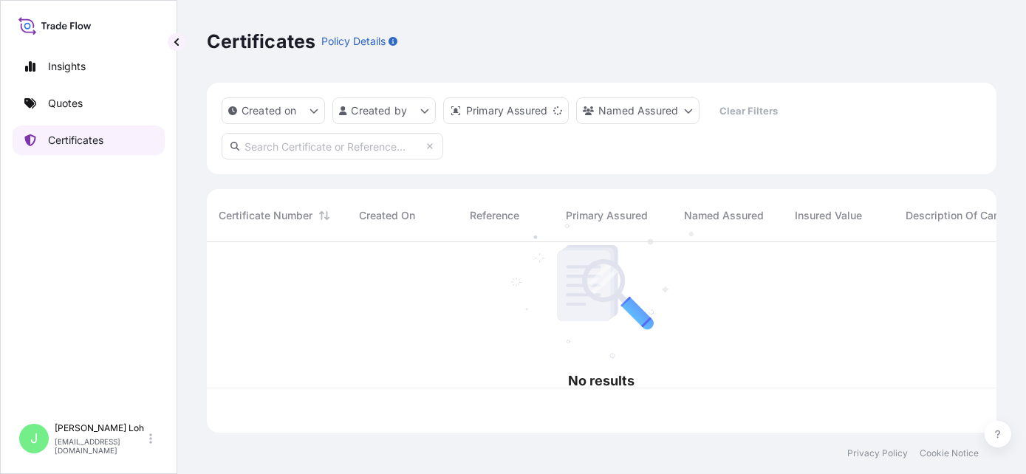
scroll to position [187, 778]
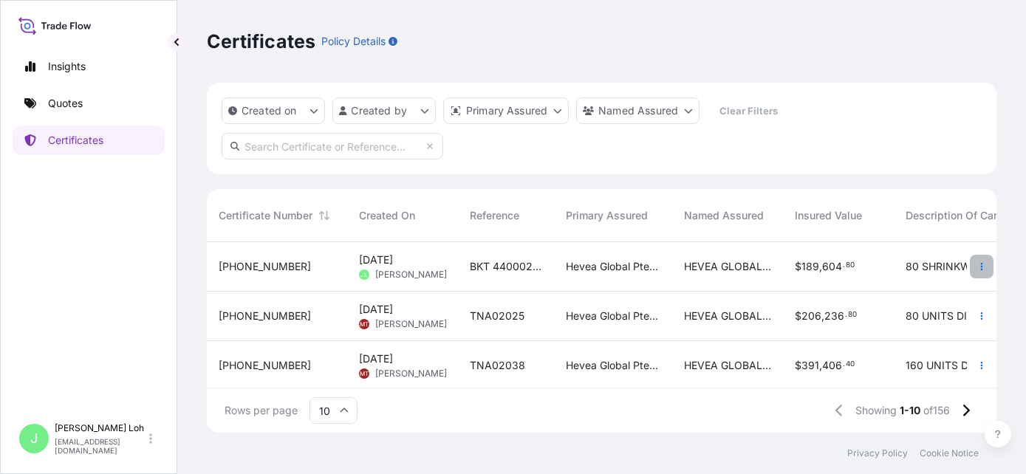
click at [976, 265] on button "button" at bounding box center [982, 267] width 24 height 24
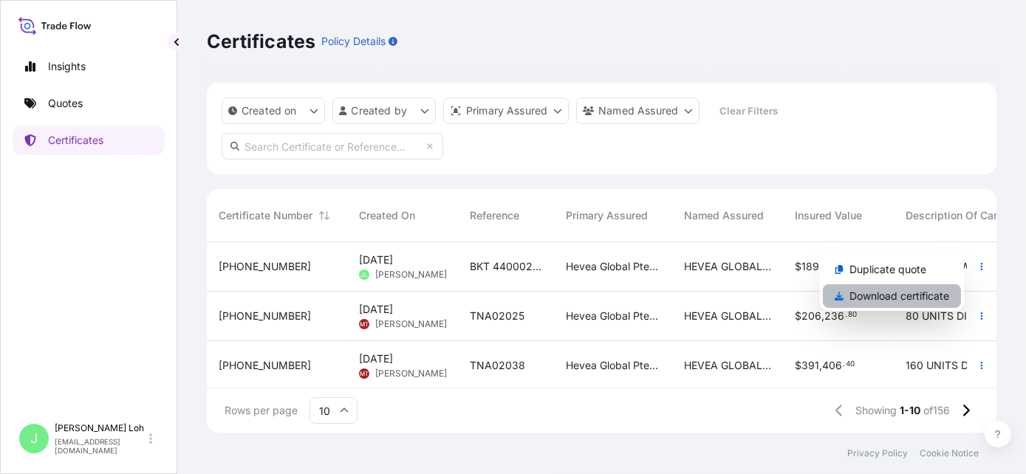
click at [890, 298] on p "Download certificate" at bounding box center [900, 296] width 100 height 15
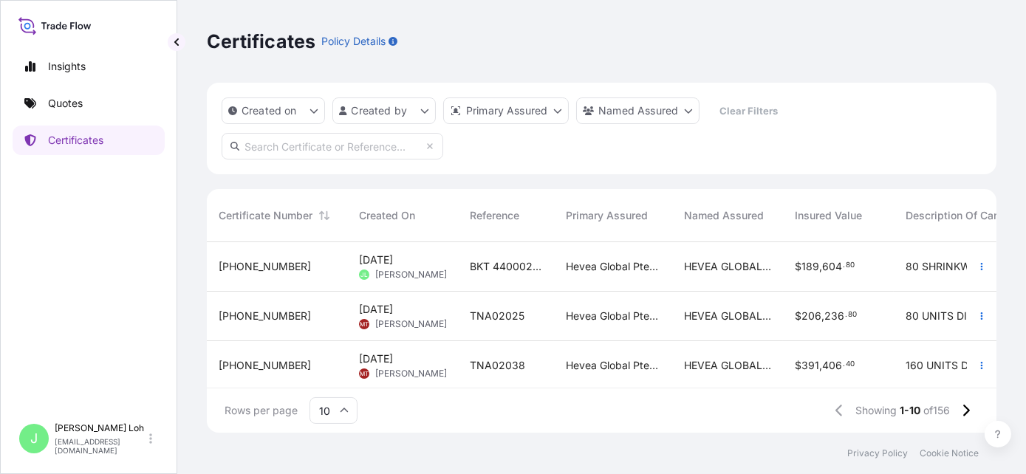
click at [255, 264] on span "31690-91-1" at bounding box center [265, 266] width 92 height 15
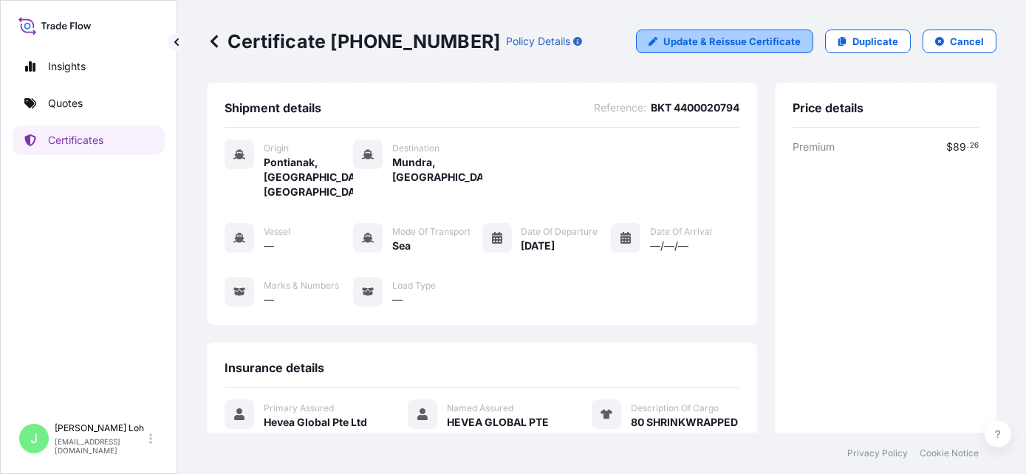
click at [734, 45] on p "Update & Reissue Certificate" at bounding box center [732, 41] width 137 height 15
select select "Sea"
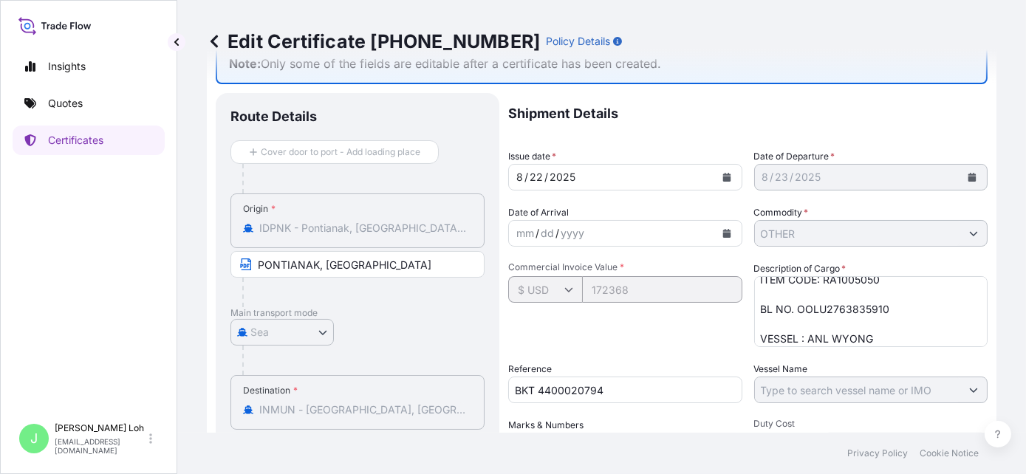
scroll to position [134, 0]
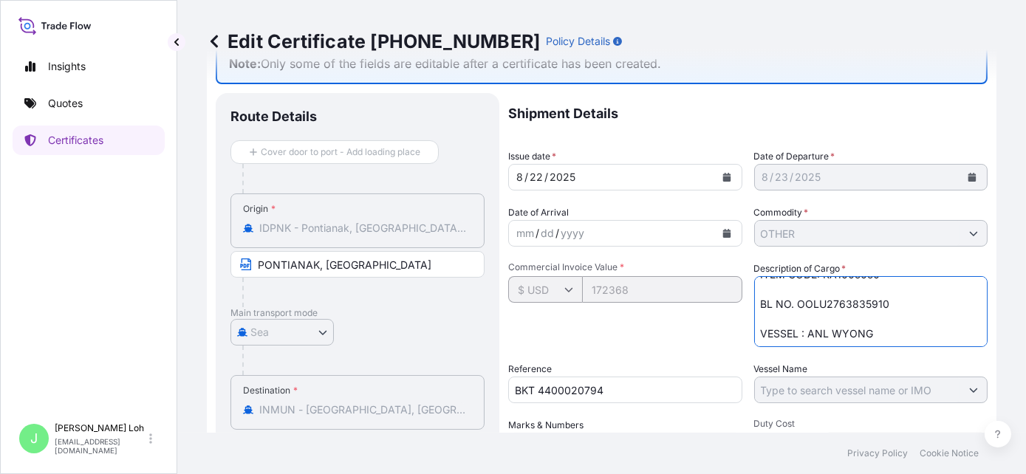
drag, startPoint x: 884, startPoint y: 332, endPoint x: 811, endPoint y: 331, distance: 72.4
click at [809, 331] on textarea "80 SHRINKWRAPPED UNITS NATURAL RUBBER SIR 10 ORIGIN: INDONESIA QUANTITY: 100.80…" at bounding box center [871, 311] width 234 height 71
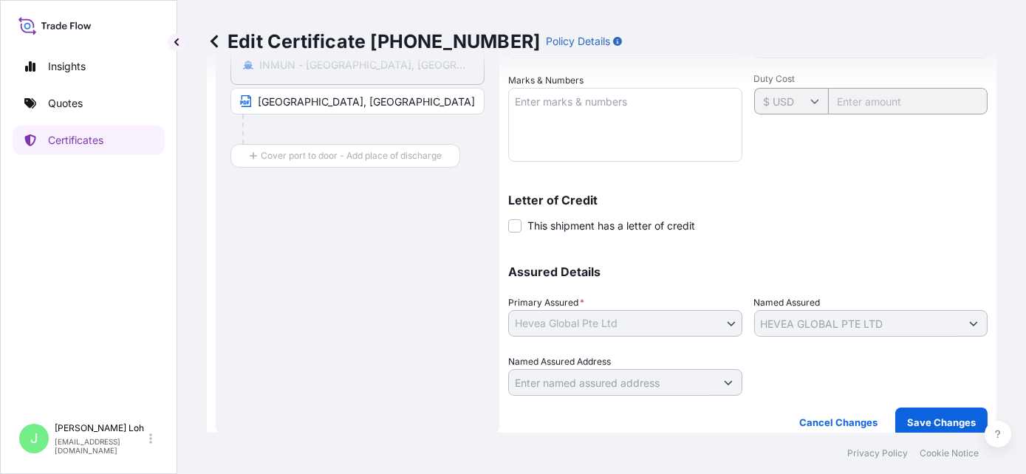
scroll to position [406, 0]
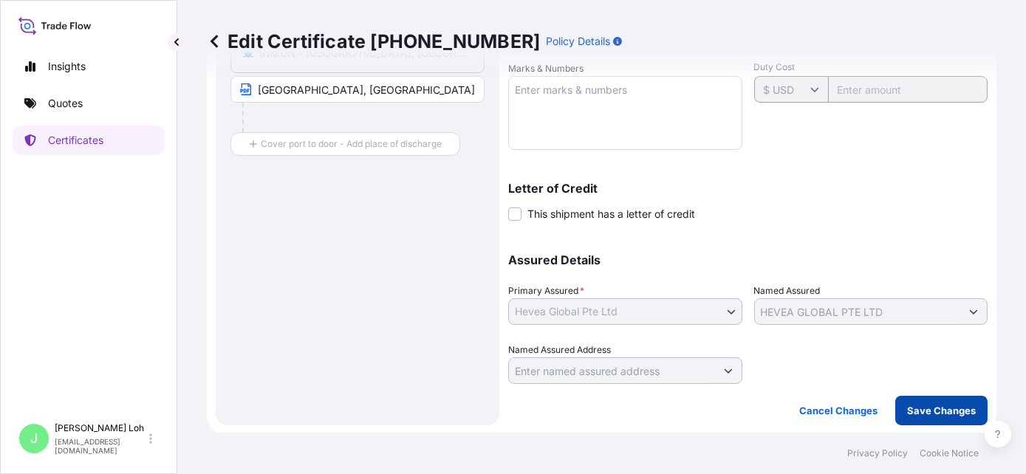
type textarea "80 SHRINKWRAPPED UNITS NATURAL RUBBER SIR 10 ORIGIN: INDONESIA QUANTITY: 100.80…"
click at [918, 415] on p "Save Changes" at bounding box center [941, 410] width 69 height 15
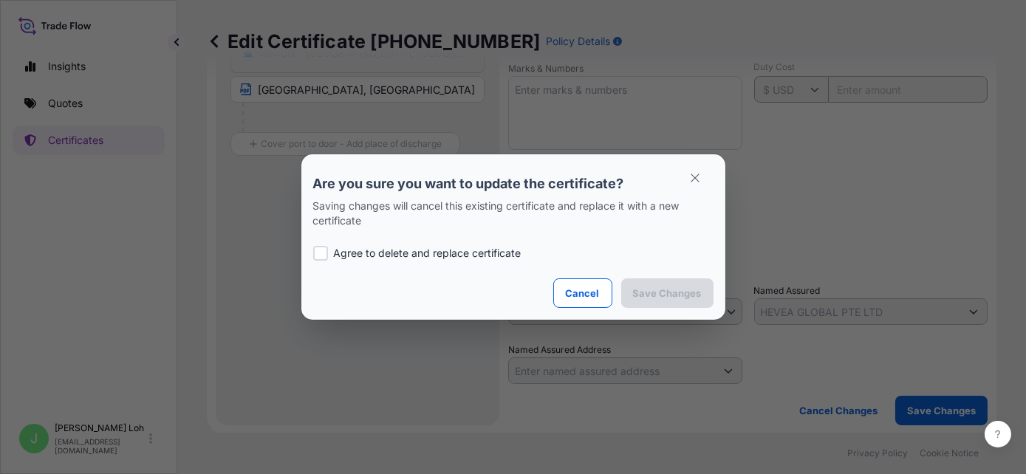
click at [318, 256] on div at bounding box center [320, 253] width 15 height 15
checkbox input "true"
click at [663, 298] on p "Save Changes" at bounding box center [667, 293] width 69 height 15
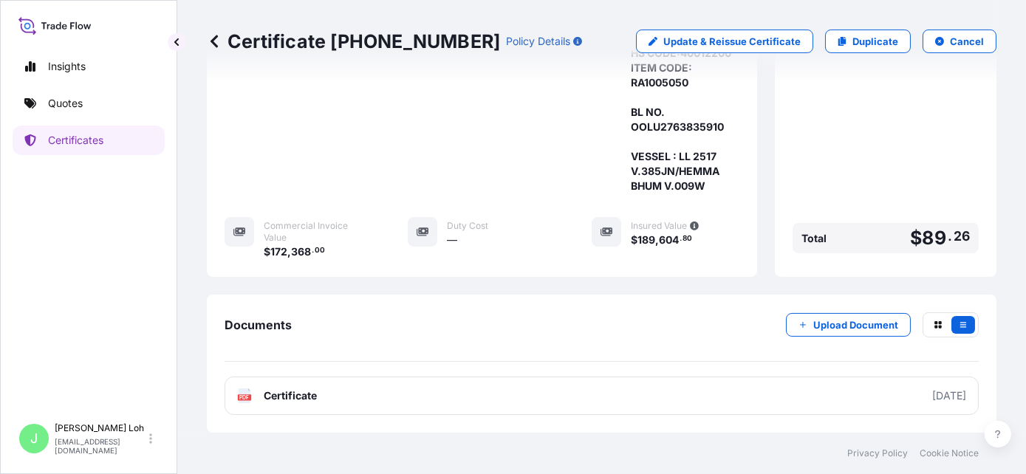
scroll to position [559, 0]
click at [828, 329] on p "Upload Document" at bounding box center [856, 325] width 85 height 15
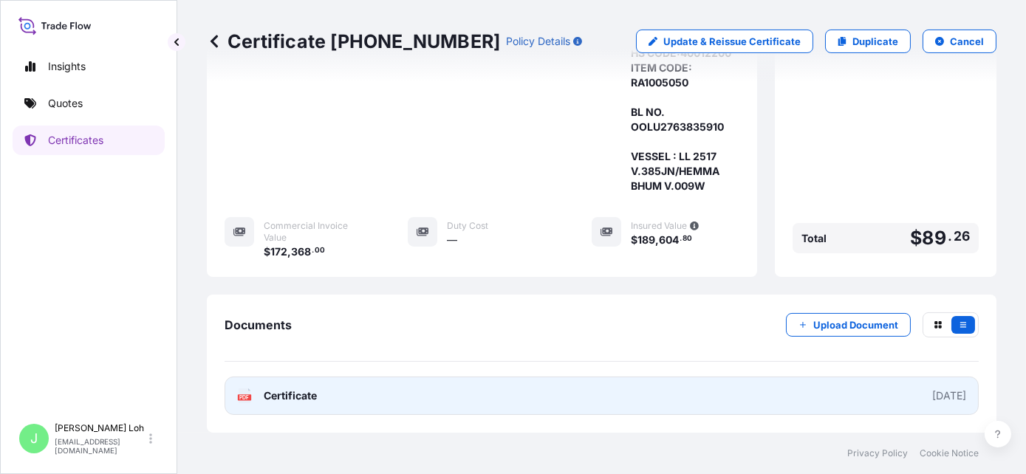
click at [288, 406] on link "PDF Certificate 2025-08-22" at bounding box center [602, 396] width 754 height 38
